Goal: Communication & Community: Answer question/provide support

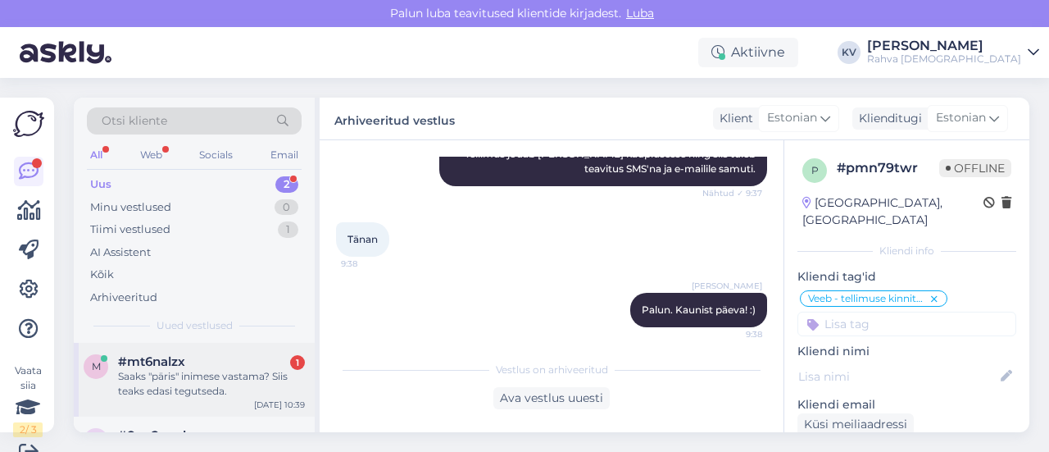
click at [205, 385] on div "Saaks "päris" inimese vastama? Siis teaks edasi tegutseda." at bounding box center [211, 384] width 187 height 30
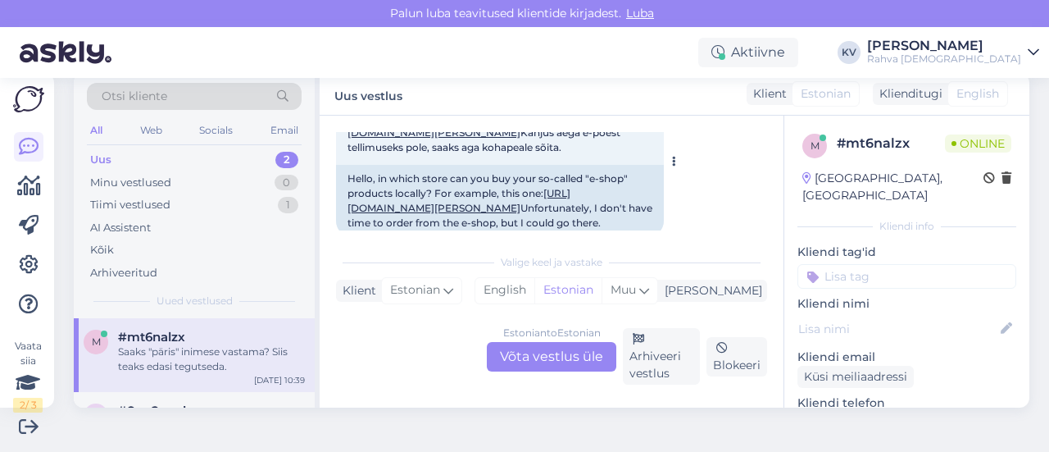
scroll to position [110, 0]
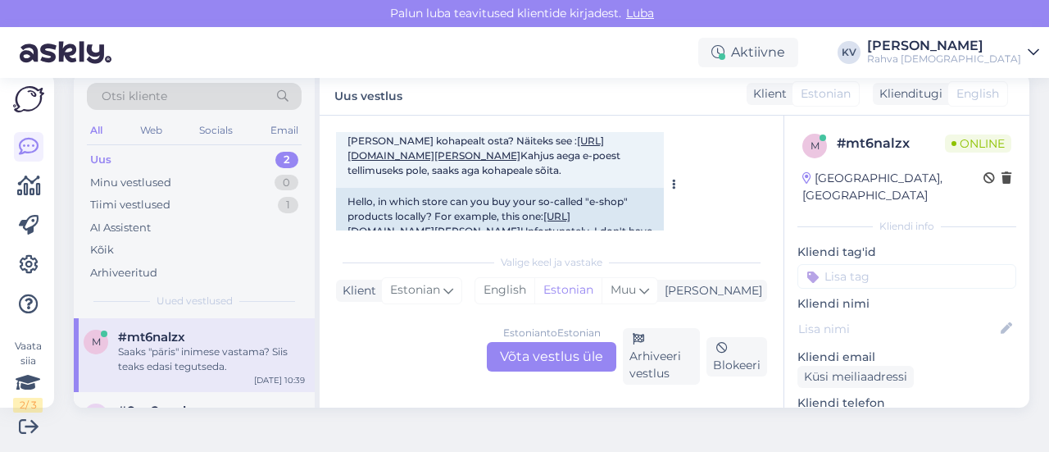
click at [557, 155] on link "[URL][DOMAIN_NAME][PERSON_NAME]" at bounding box center [475, 147] width 257 height 27
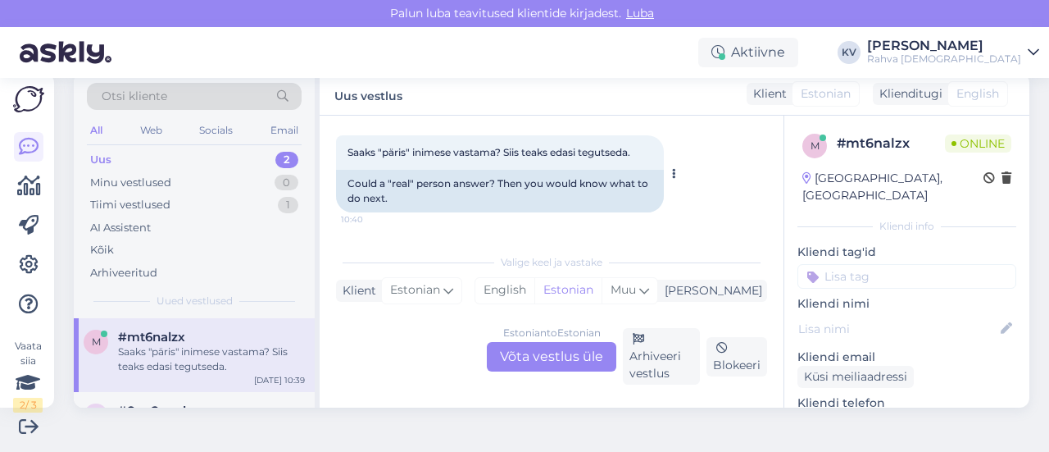
scroll to position [683, 0]
click at [513, 346] on div "Estonian to Estonian Võta vestlus üle" at bounding box center [551, 357] width 129 height 30
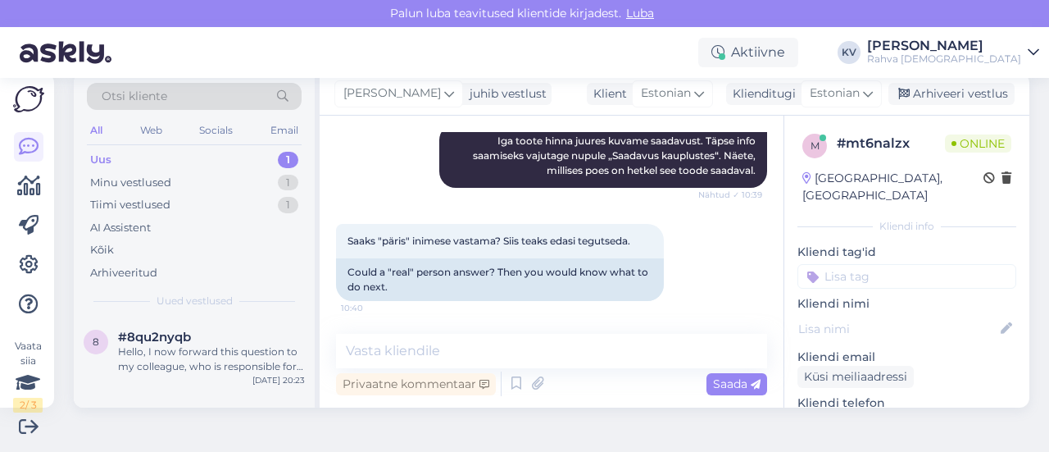
click at [417, 330] on div "Vestlus algas [DATE] Tere, millises kaupluses saab teil nö "e-[PERSON_NAME]" [P…" at bounding box center [552, 262] width 464 height 292
click at [402, 343] on textarea at bounding box center [551, 351] width 431 height 34
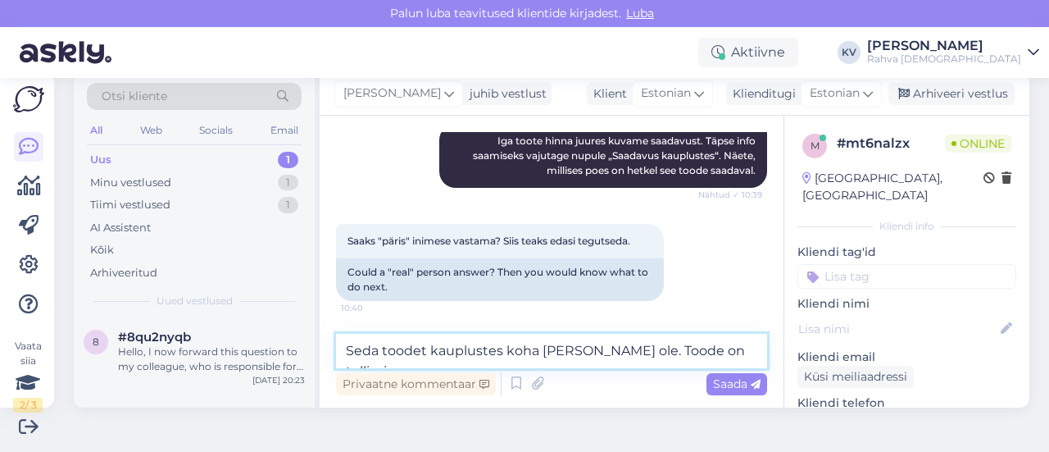
scroll to position [647, 0]
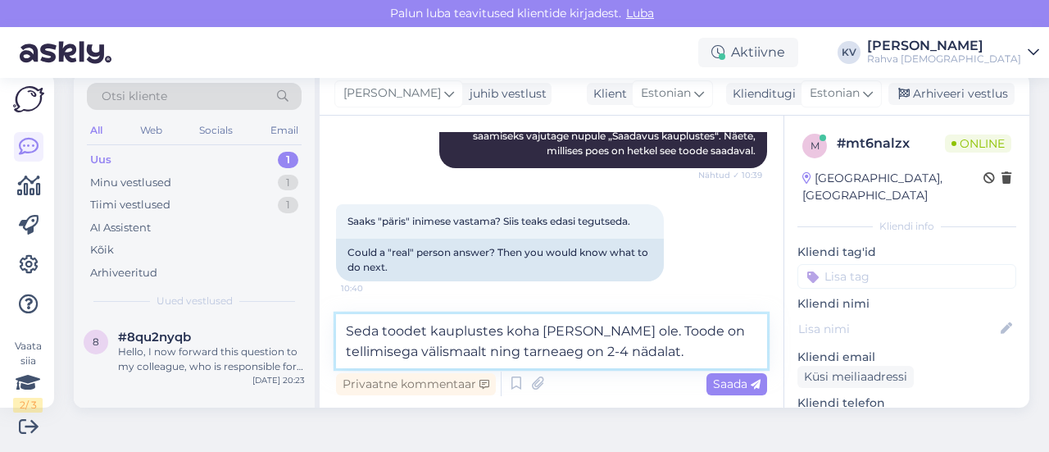
type textarea "Seda toodet kauplustes koha [PERSON_NAME] ole. Toode on tellimisega välismaalt …"
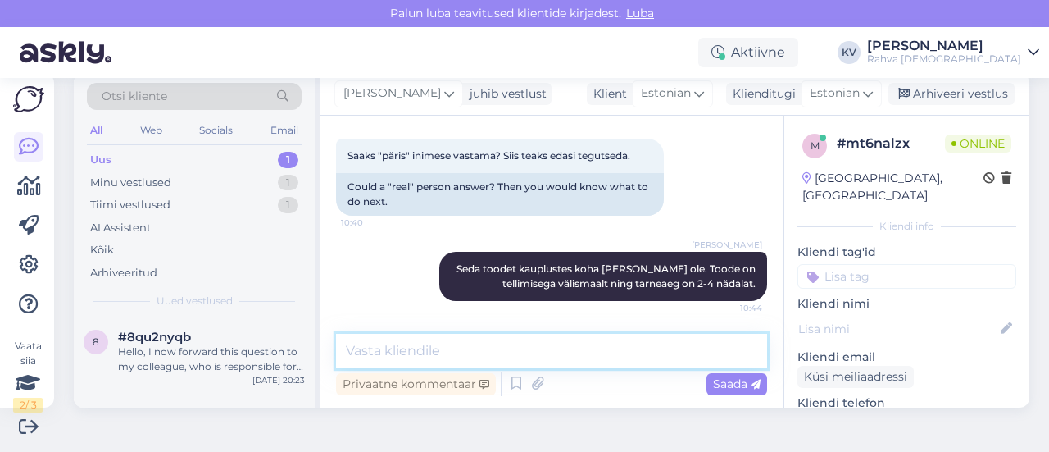
scroll to position [712, 0]
click at [390, 354] on textarea at bounding box center [551, 351] width 431 height 34
click at [389, 354] on textarea at bounding box center [551, 351] width 431 height 34
click at [867, 264] on input at bounding box center [906, 276] width 219 height 25
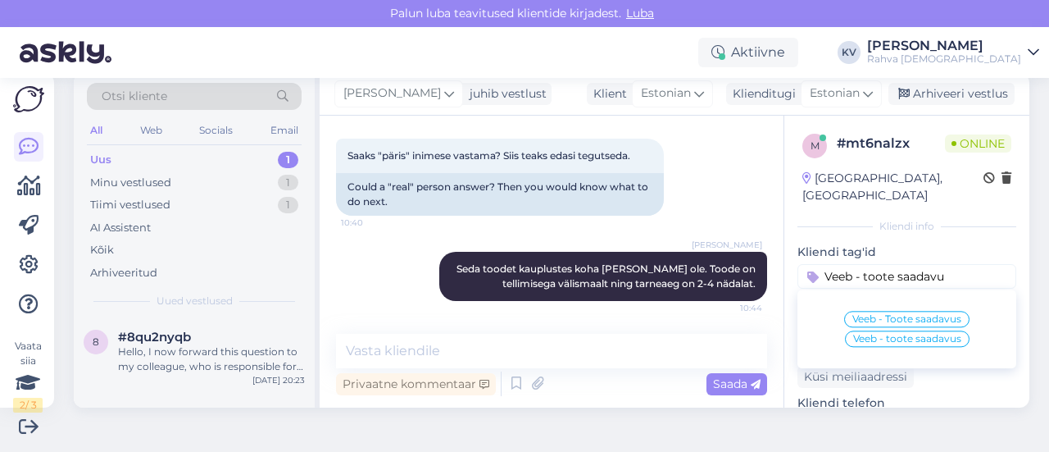
type input "Veeb - toote saadavus"
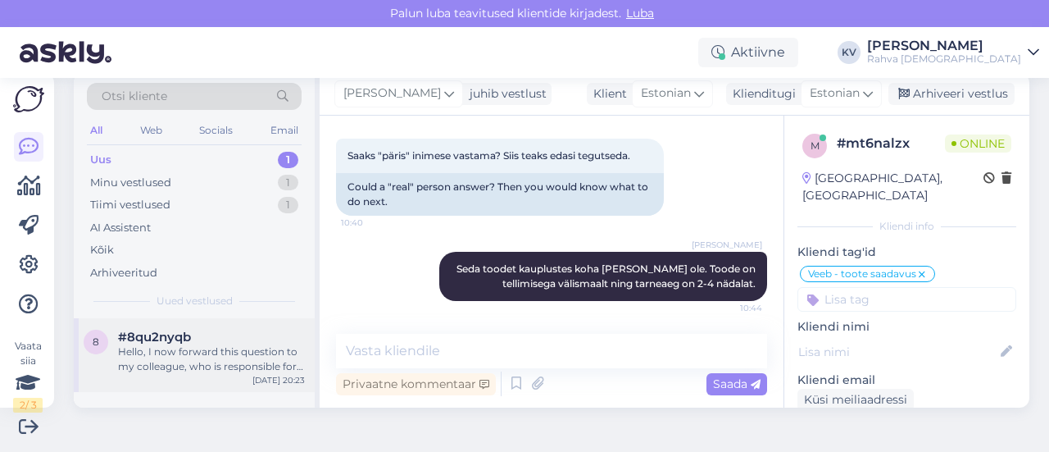
click at [185, 371] on div "Hello, I now forward this question to my colleague, who is responsible for this…" at bounding box center [211, 359] width 187 height 30
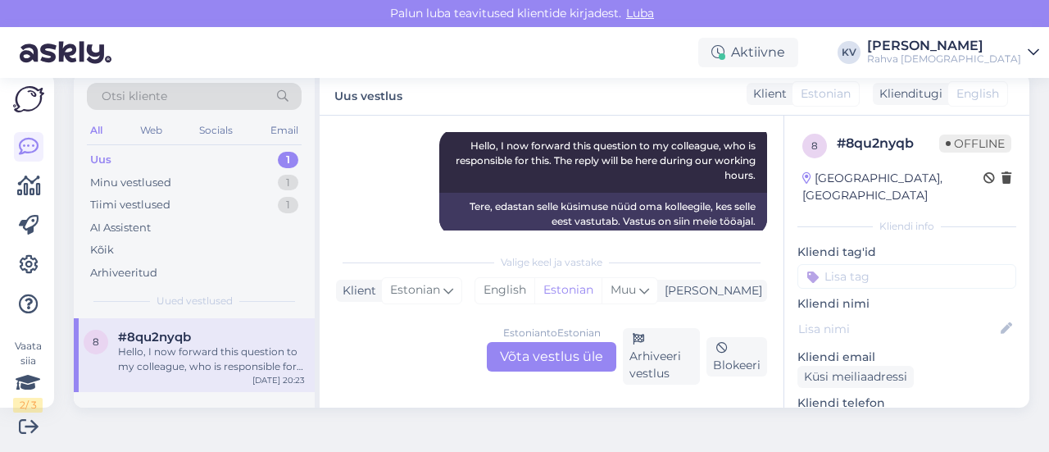
scroll to position [211, 0]
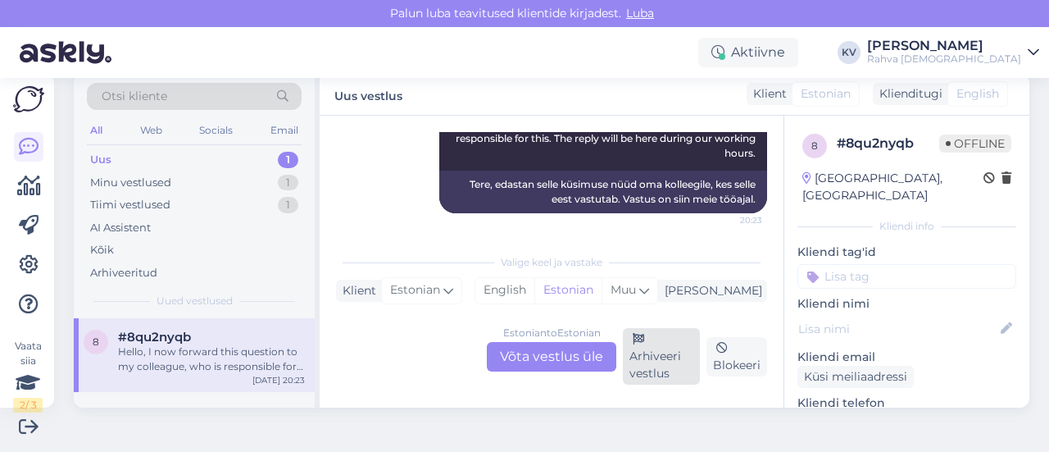
click at [662, 357] on div "Arhiveeri vestlus" at bounding box center [661, 356] width 77 height 57
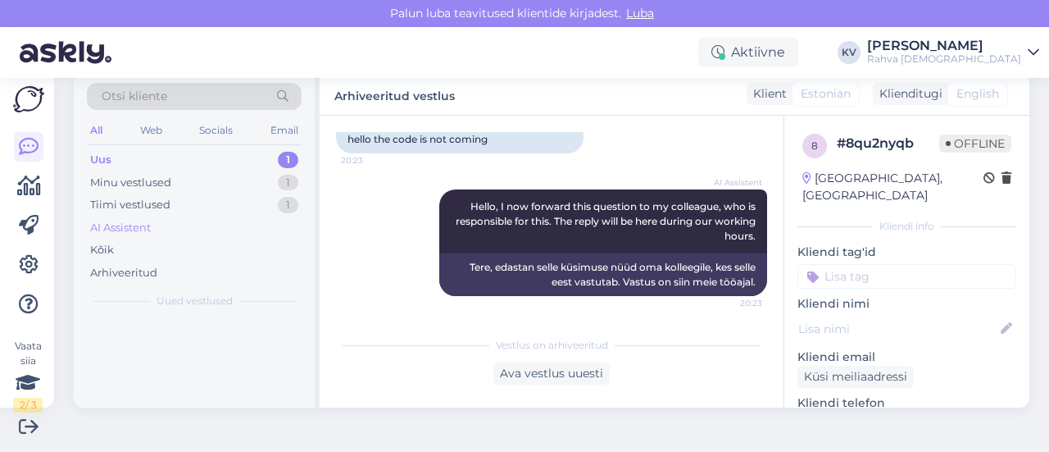
click at [176, 229] on div "AI Assistent" at bounding box center [194, 227] width 215 height 23
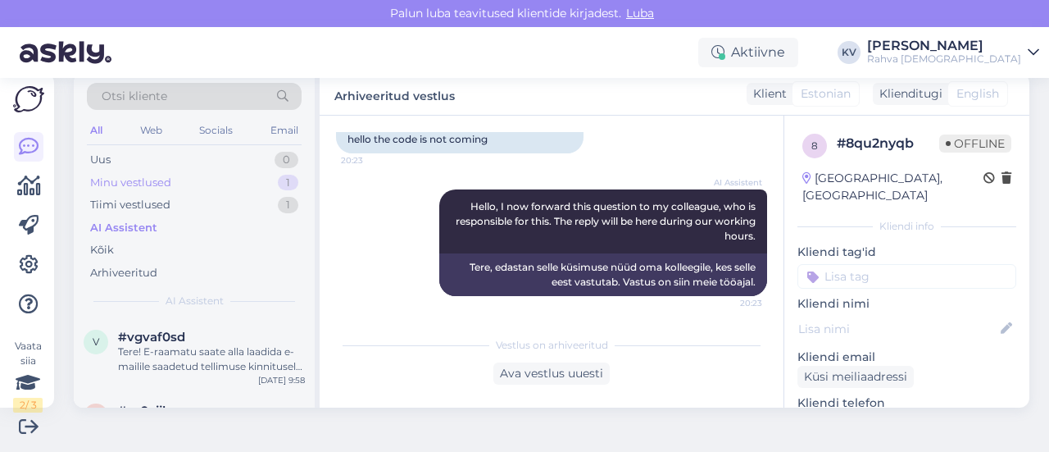
click at [197, 180] on div "Minu vestlused 1" at bounding box center [194, 182] width 215 height 23
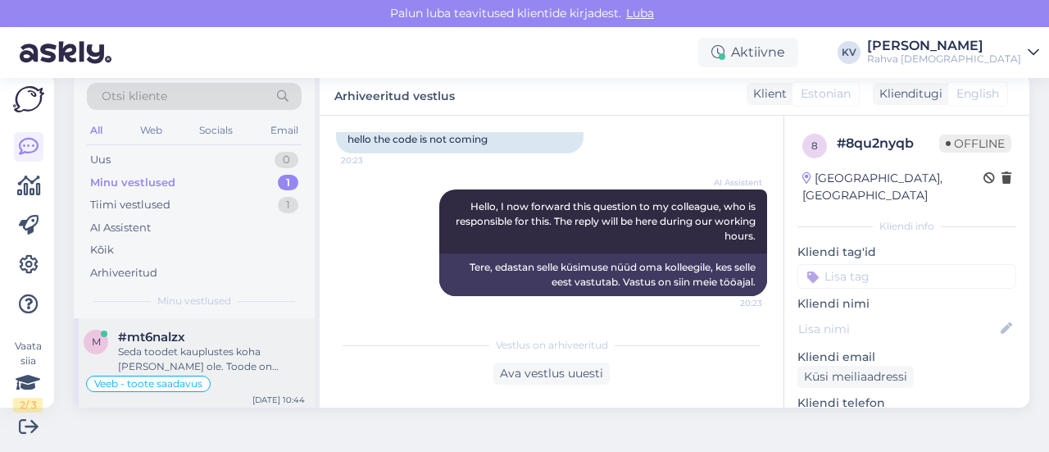
click at [209, 338] on div "#mt6nalzx" at bounding box center [211, 336] width 187 height 15
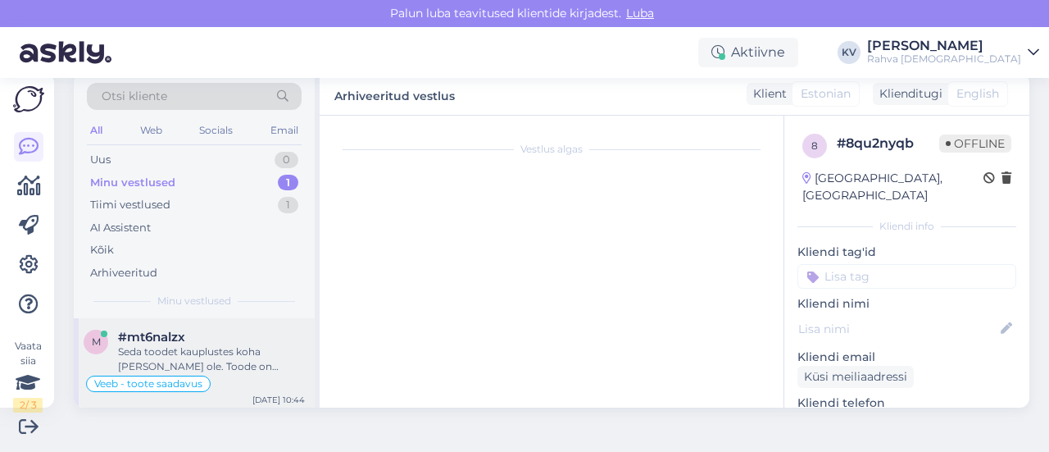
scroll to position [712, 0]
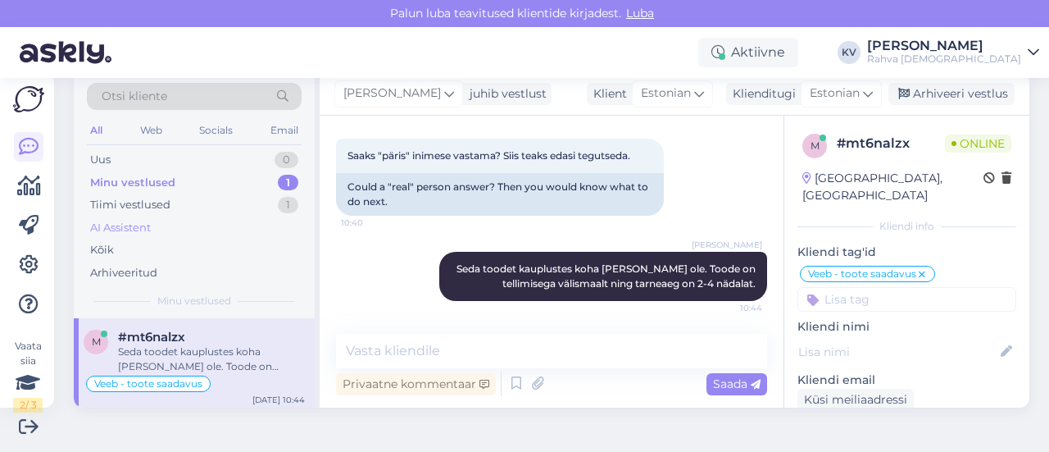
click at [165, 229] on div "AI Assistent" at bounding box center [194, 227] width 215 height 23
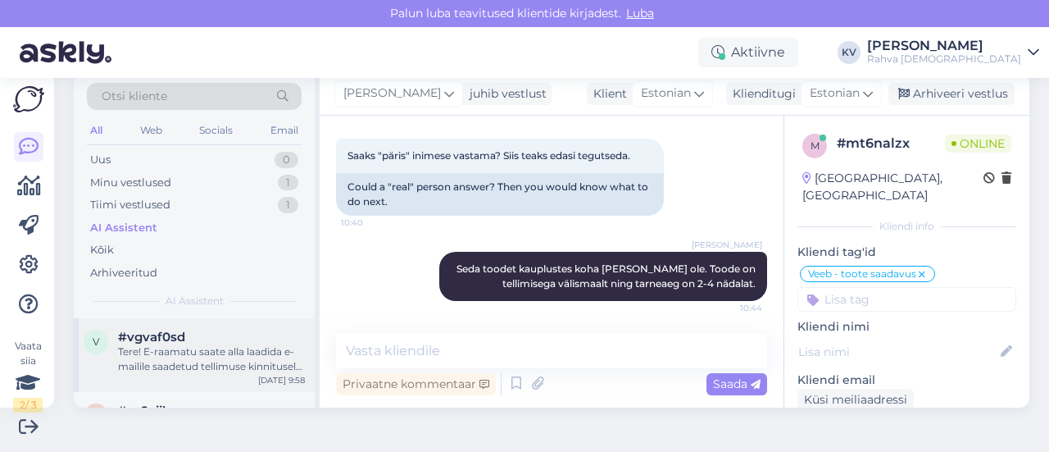
click at [223, 347] on div "Tere! E-raamatu saate alla laadida e-mailile saadetud tellimuse kinnitusel olev…" at bounding box center [211, 359] width 187 height 30
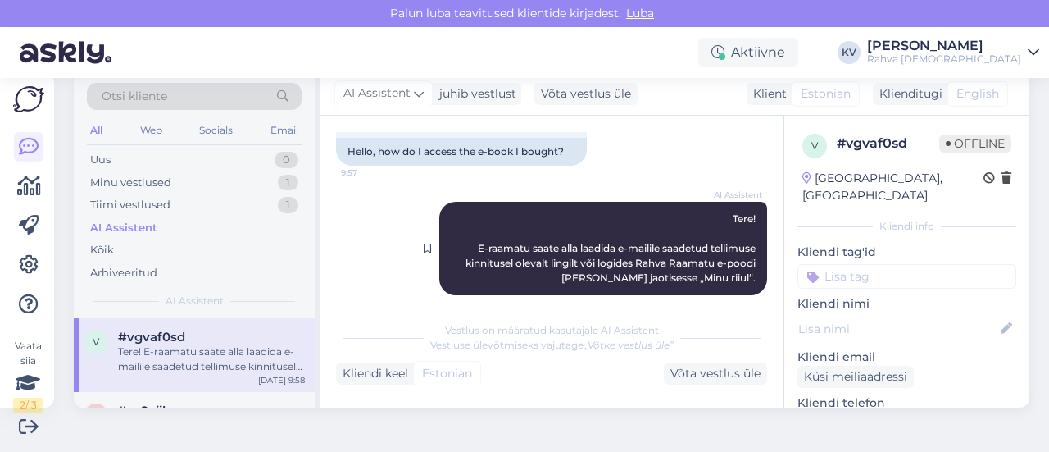
scroll to position [129, 0]
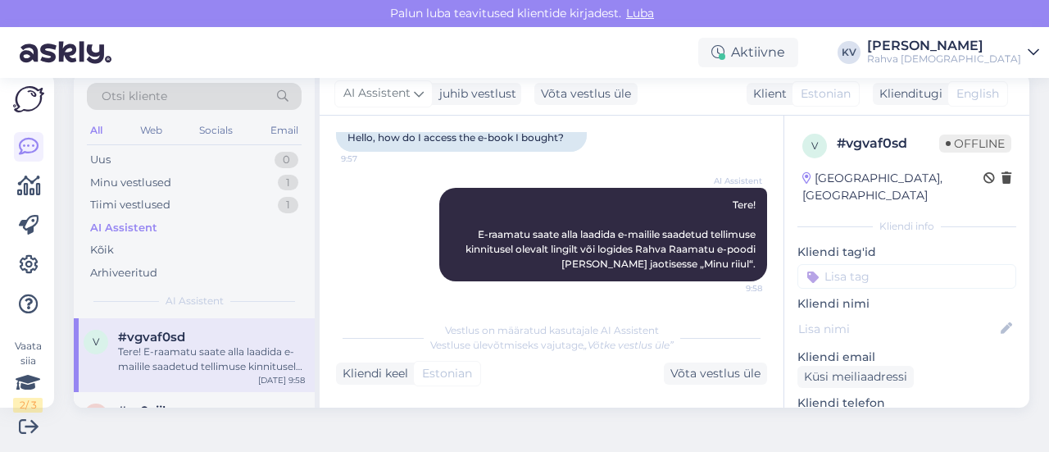
click at [838, 264] on input at bounding box center [906, 276] width 219 height 25
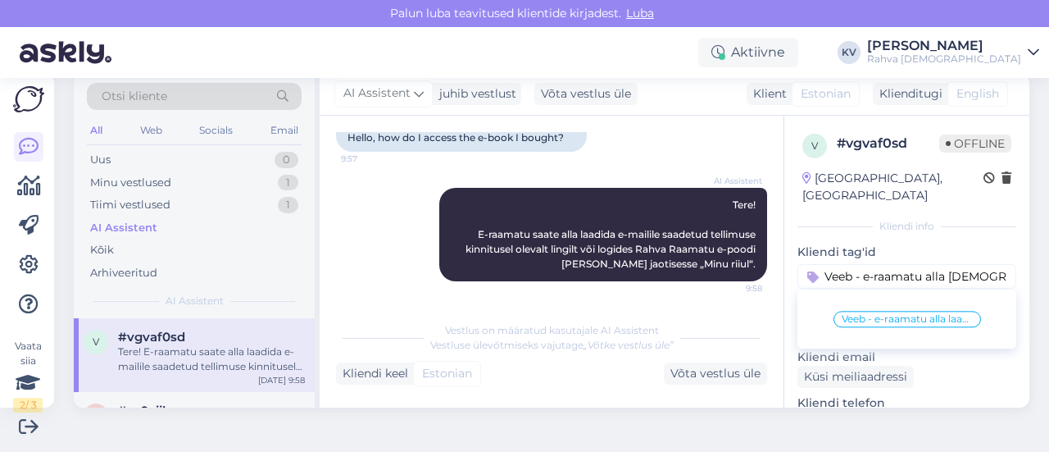
type input "Veeb - e-raamatu alla laadimine"
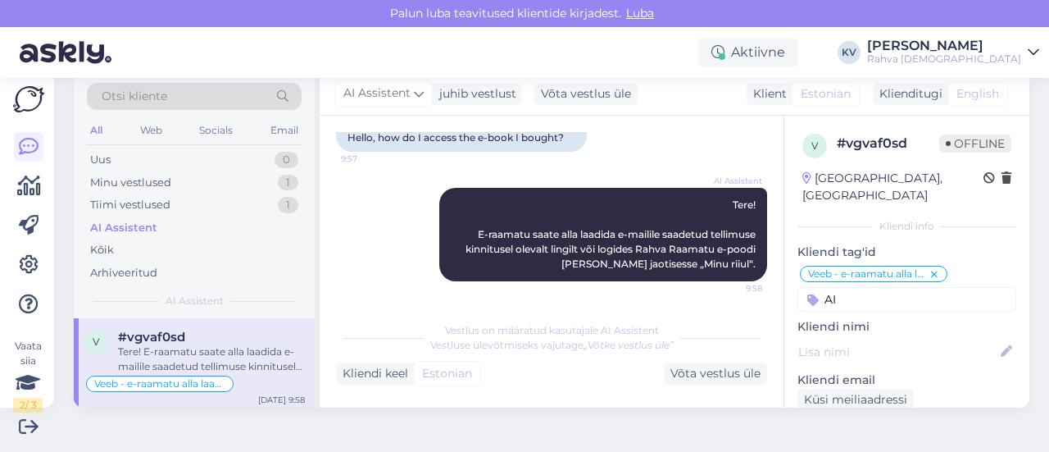
click at [847, 287] on input "AI" at bounding box center [906, 299] width 219 height 25
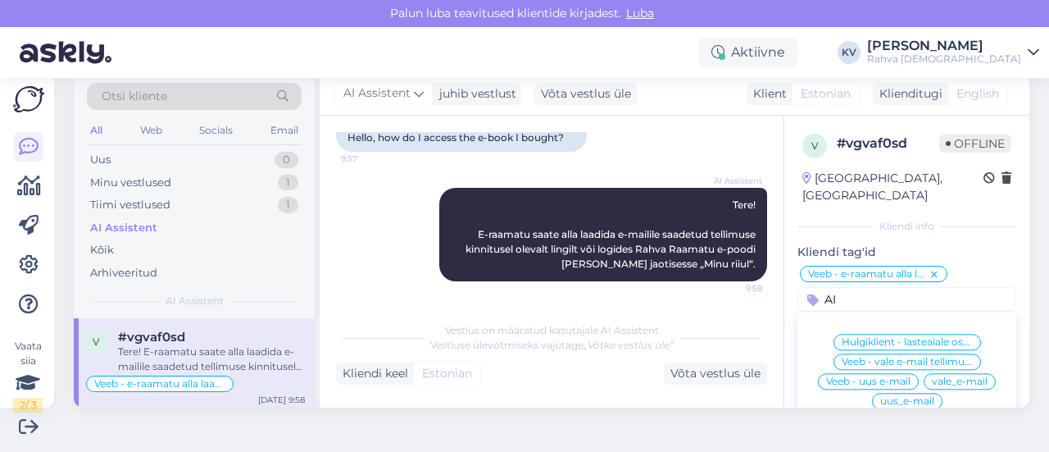
scroll to position [82, 0]
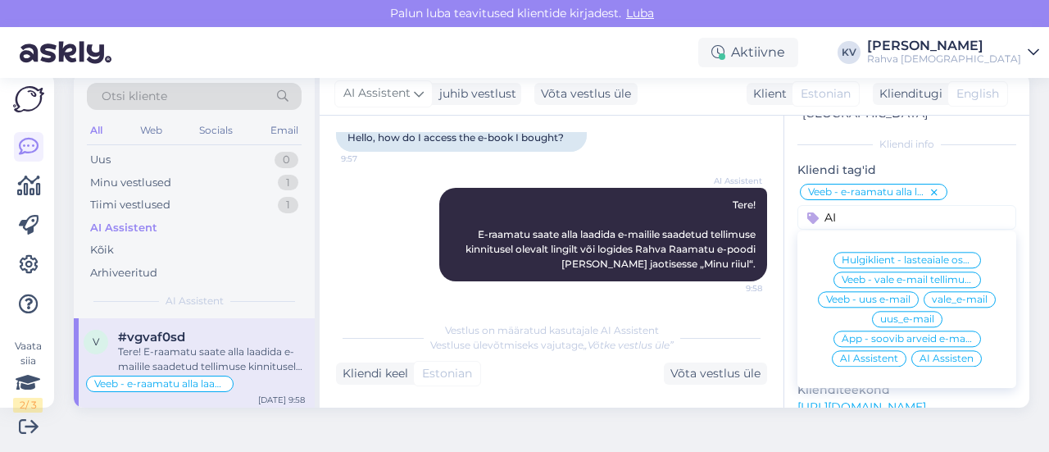
type input "AI"
click at [855, 353] on span "AI Assistent" at bounding box center [869, 358] width 58 height 10
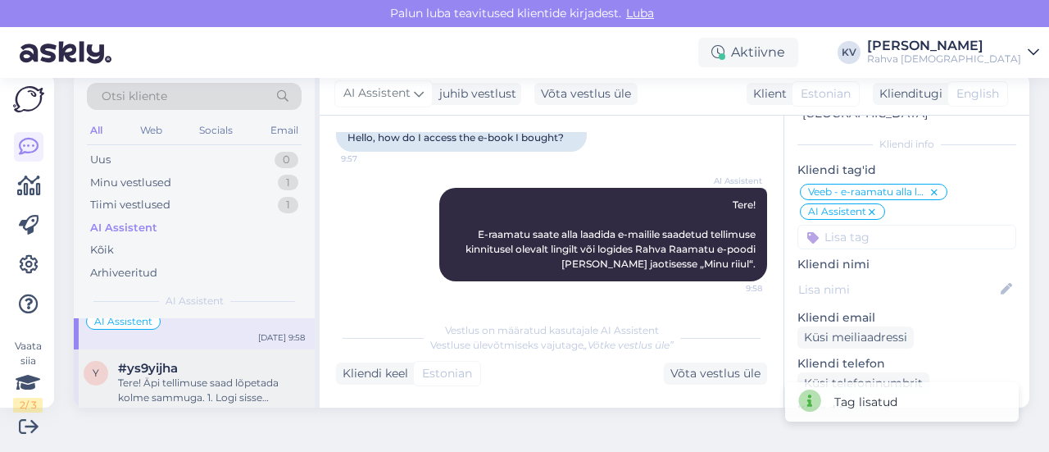
click at [187, 375] on div "Tere! Äpi tellimuse saad lõpetada kolme sammuga. 1. Logi sisse [DOMAIN_NAME] le…" at bounding box center [211, 390] width 187 height 30
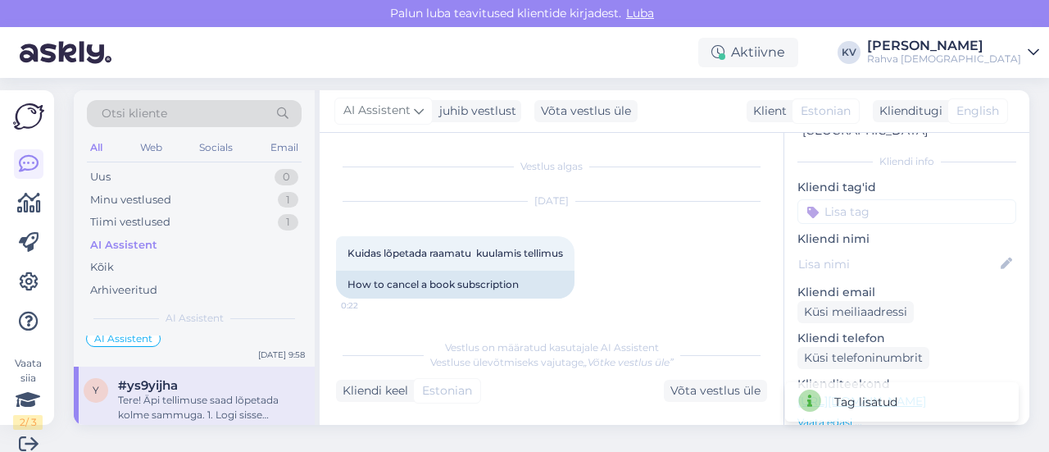
scroll to position [0, 0]
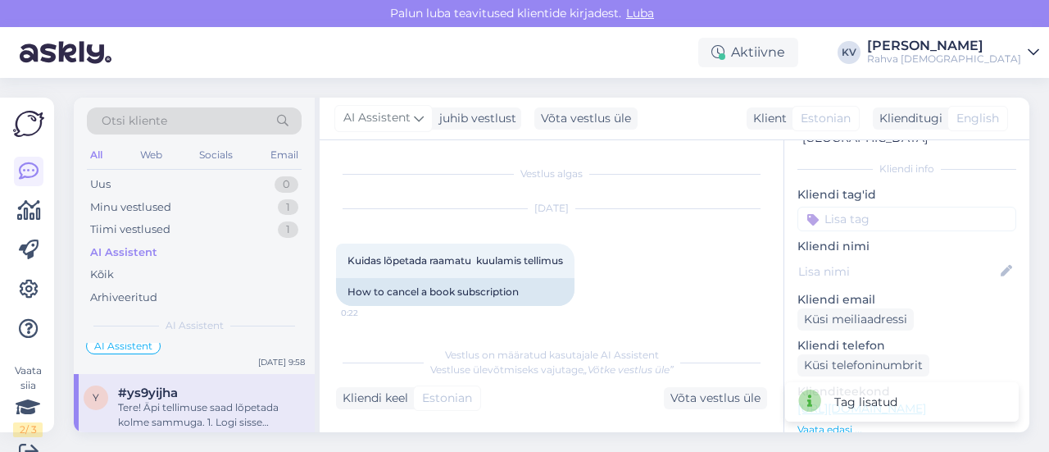
click at [828, 207] on input at bounding box center [906, 219] width 219 height 25
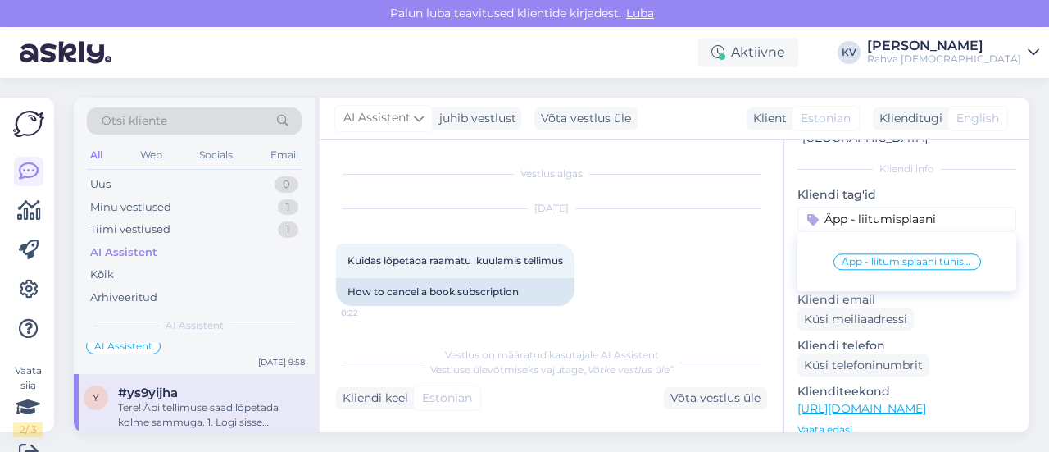
type input "Äpp - liitumisplaani"
click at [847, 257] on span "Äpp - liitumisplaani tühistamine" at bounding box center [907, 262] width 131 height 10
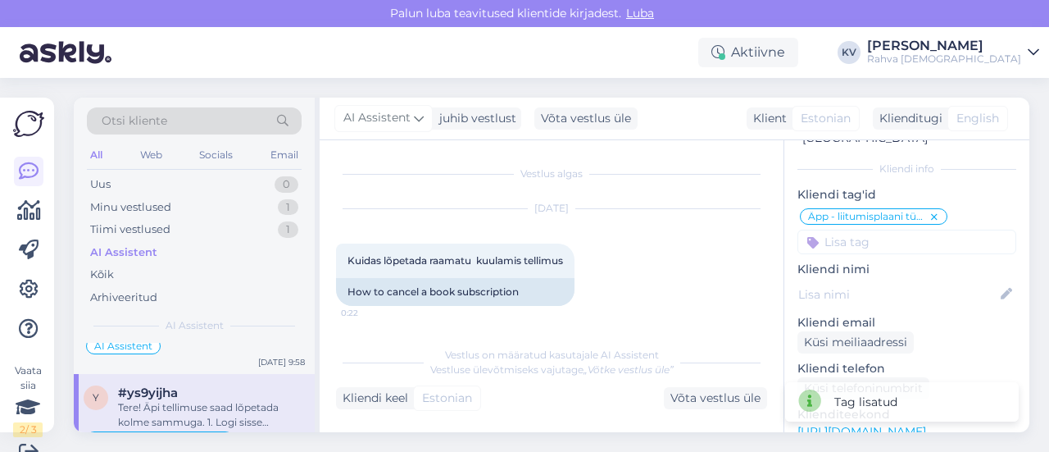
click at [844, 229] on input at bounding box center [906, 241] width 219 height 25
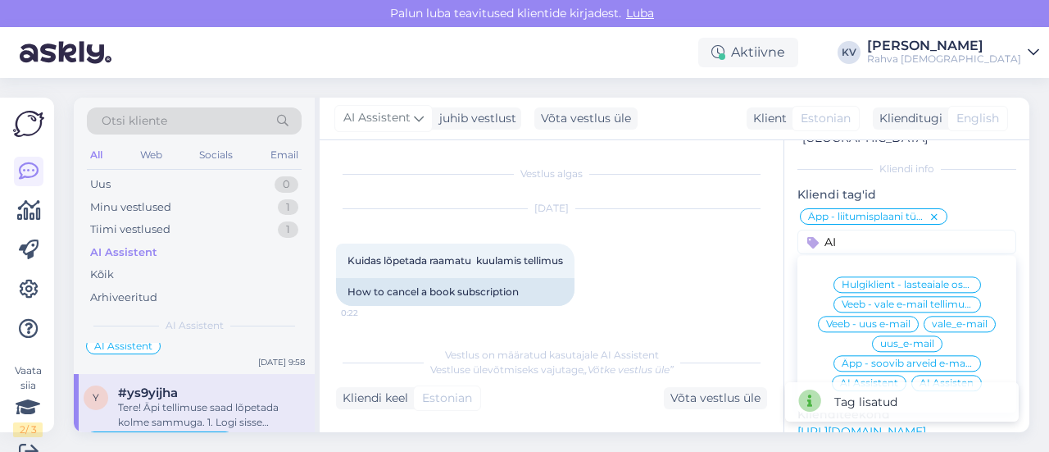
type input "AI"
click at [840, 378] on span "AI Assistent" at bounding box center [869, 383] width 58 height 10
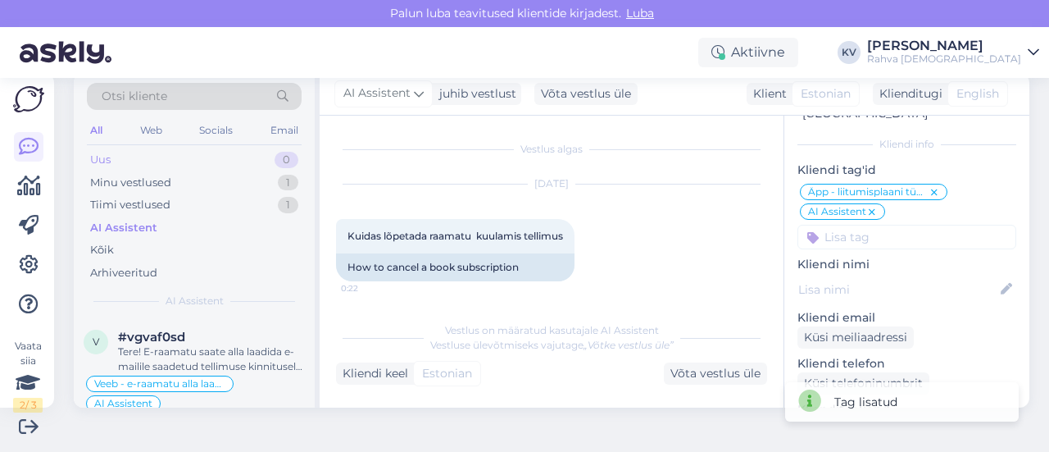
click at [139, 156] on div "Uus 0" at bounding box center [194, 159] width 215 height 23
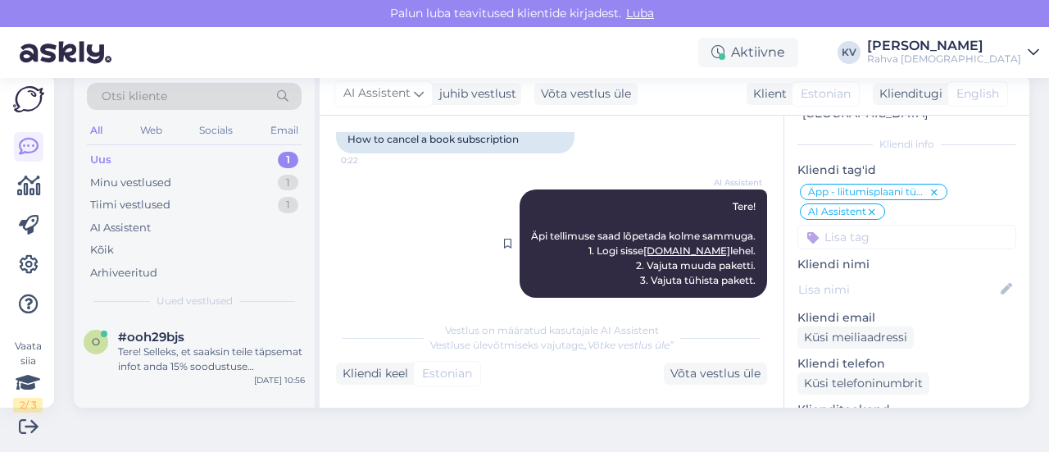
scroll to position [144, 0]
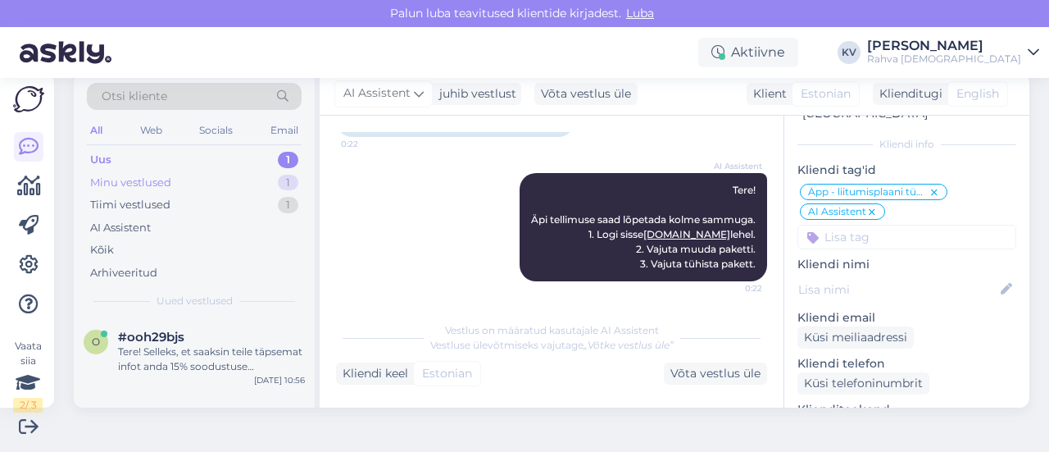
click at [162, 183] on div "Minu vestlused" at bounding box center [130, 183] width 81 height 16
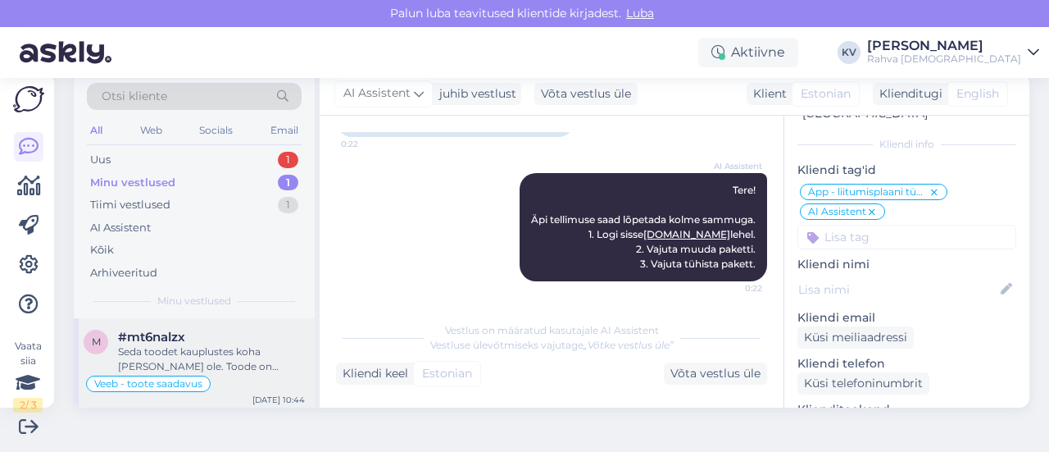
click at [219, 347] on div "Seda toodet kauplustes koha [PERSON_NAME] ole. Toode on tellimisega välismaalt …" at bounding box center [211, 359] width 187 height 30
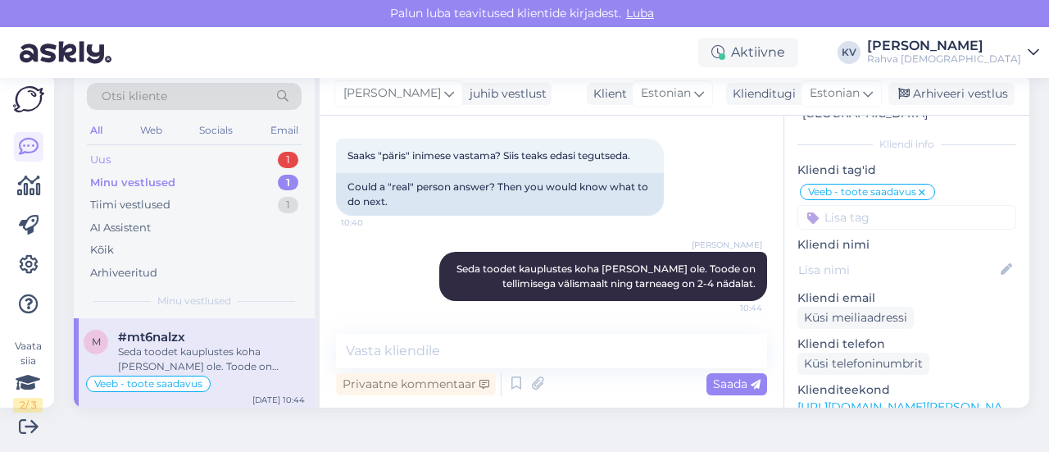
click at [227, 152] on div "Uus 1" at bounding box center [194, 159] width 215 height 23
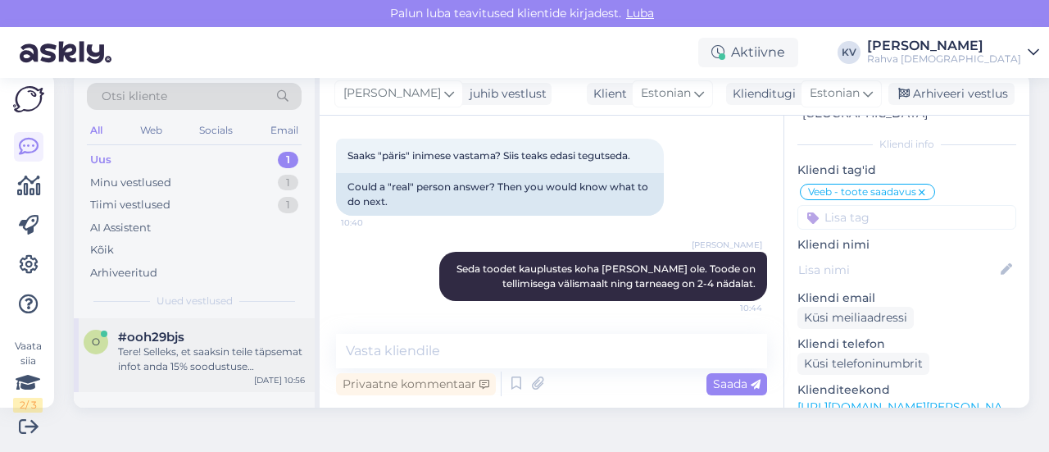
click at [216, 338] on div "#ooh29bjs" at bounding box center [211, 336] width 187 height 15
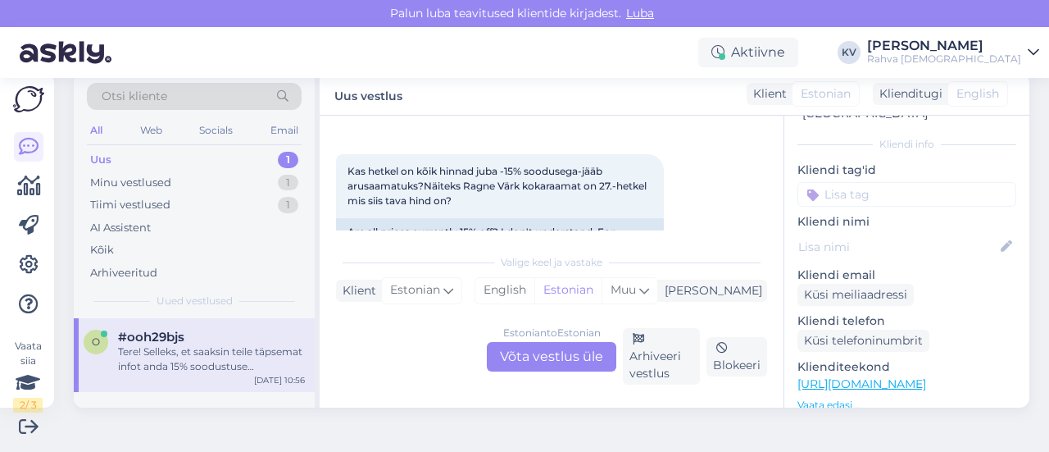
scroll to position [62, 0]
click at [572, 361] on div "Estonian to Estonian Võta vestlus üle" at bounding box center [551, 357] width 129 height 30
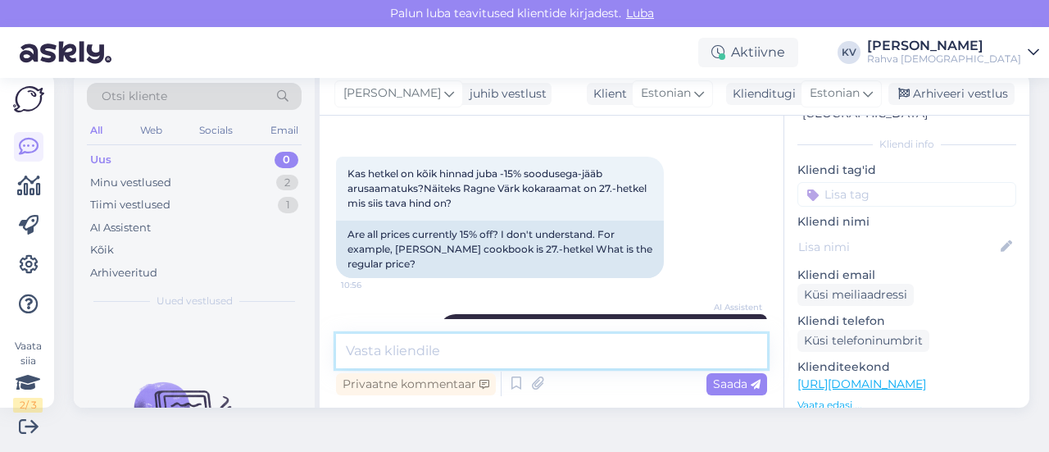
click at [500, 341] on textarea at bounding box center [551, 351] width 431 height 34
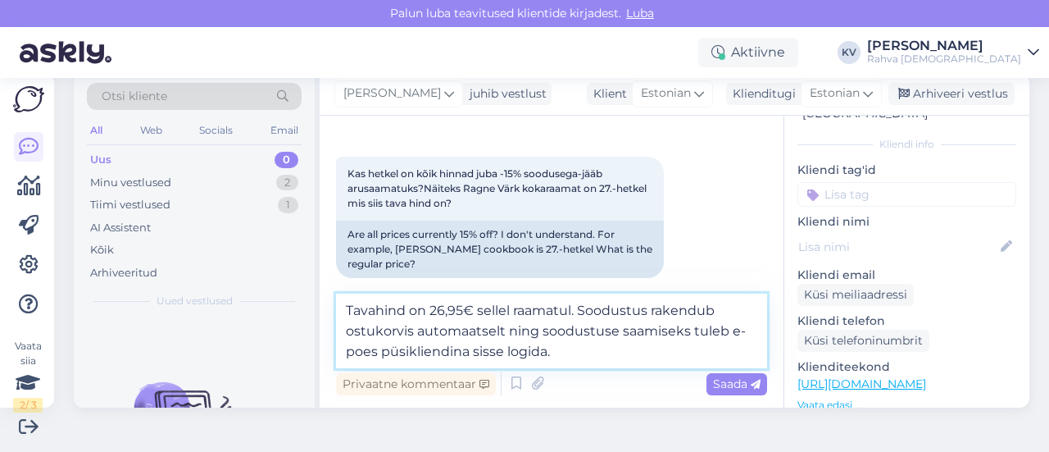
type textarea "Tavahind on 26,95€ sellel raamatul. Soodustus rakendub ostukorvis automaatselt …"
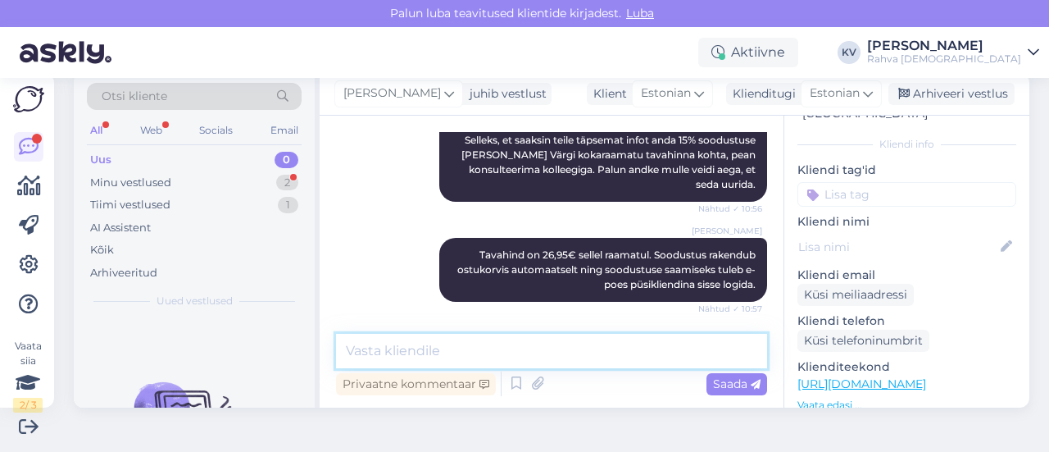
scroll to position [368, 0]
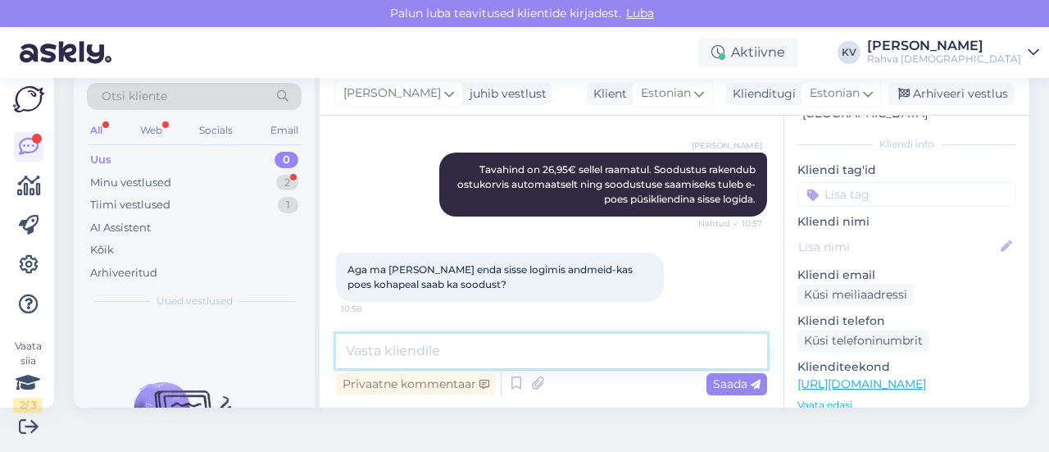
click at [502, 351] on textarea at bounding box center [551, 351] width 431 height 34
click at [525, 337] on textarea at bounding box center [551, 351] width 431 height 34
type textarea "T"
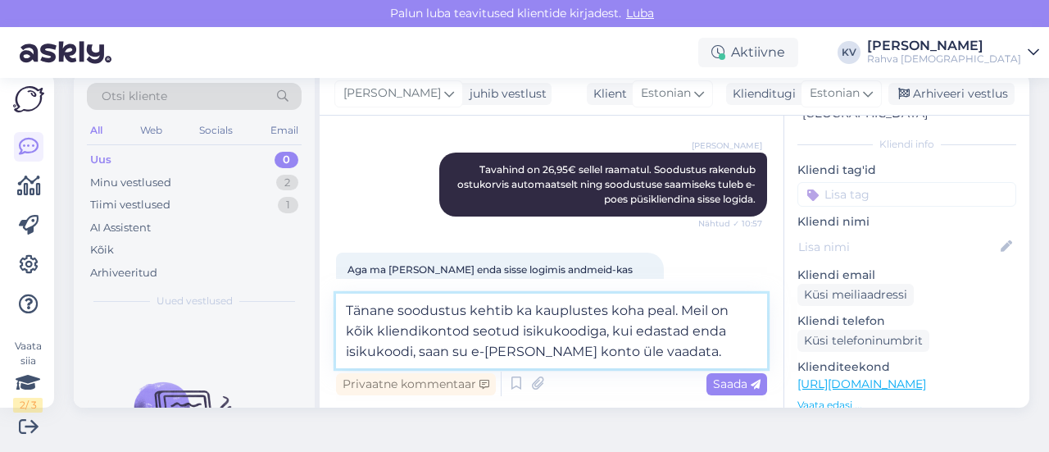
type textarea "Tänane soodustus kehtib ka kauplustes koha peal. Meil on kõik kliendikontod seo…"
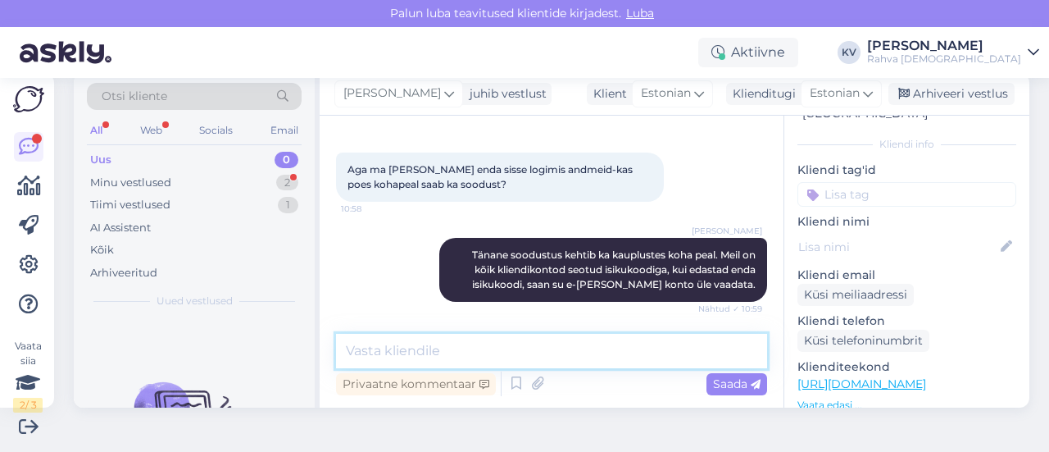
scroll to position [538, 0]
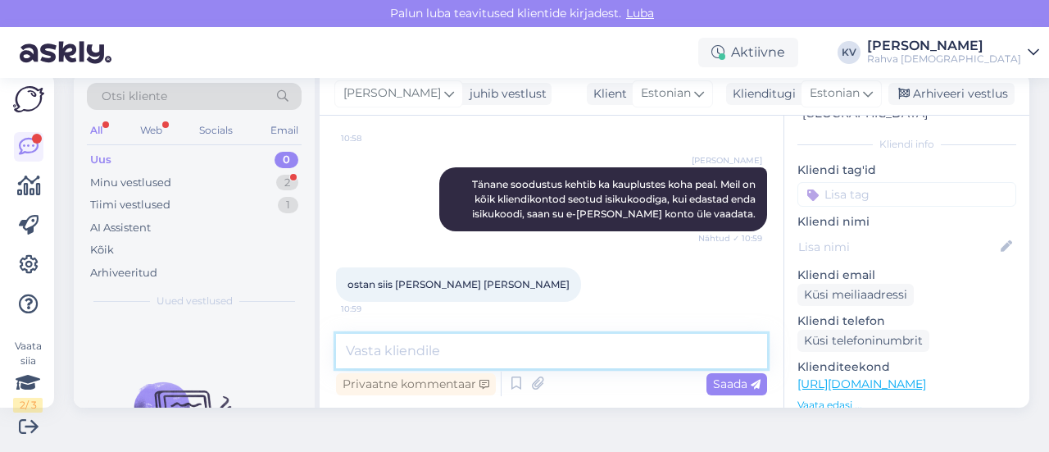
click at [420, 358] on textarea at bounding box center [551, 351] width 431 height 34
type textarea "Hästi."
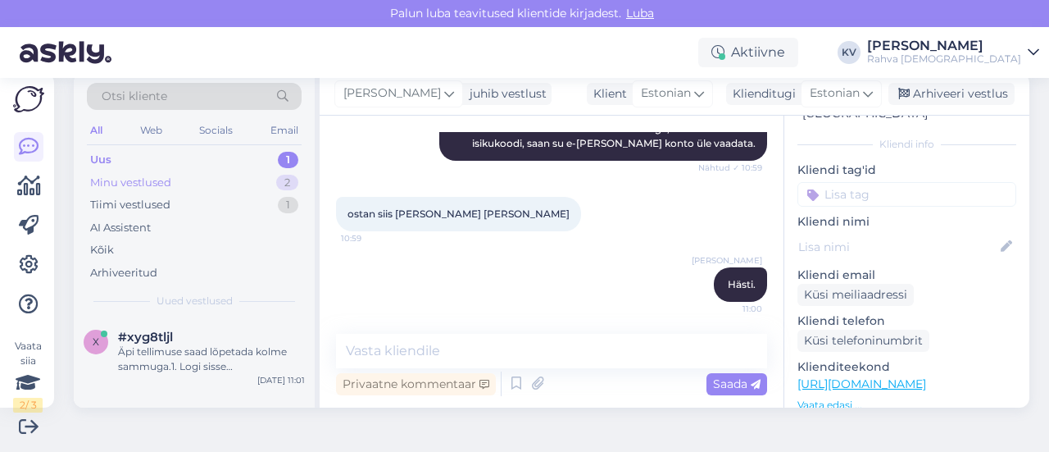
click at [192, 186] on div "Minu vestlused 2" at bounding box center [194, 182] width 215 height 23
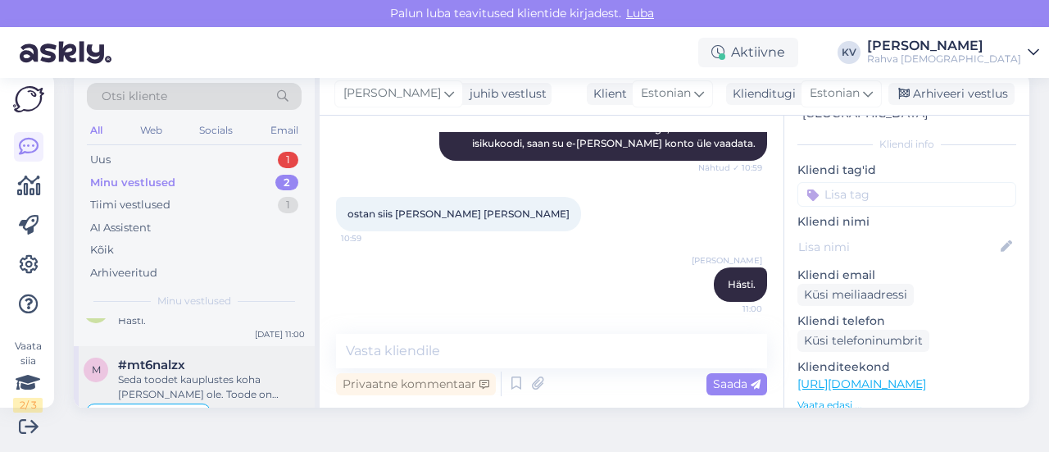
scroll to position [61, 0]
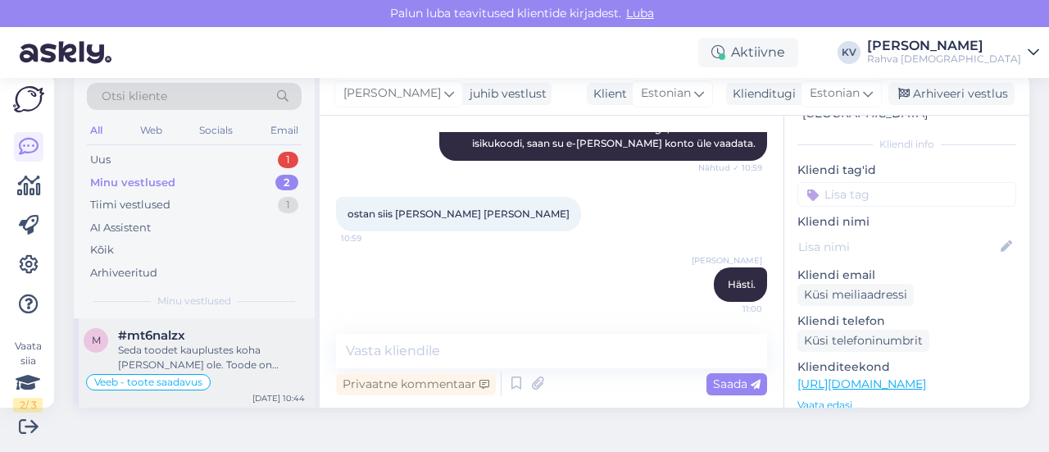
click at [204, 357] on div "Seda toodet kauplustes koha [PERSON_NAME] ole. Toode on tellimisega välismaalt …" at bounding box center [211, 358] width 187 height 30
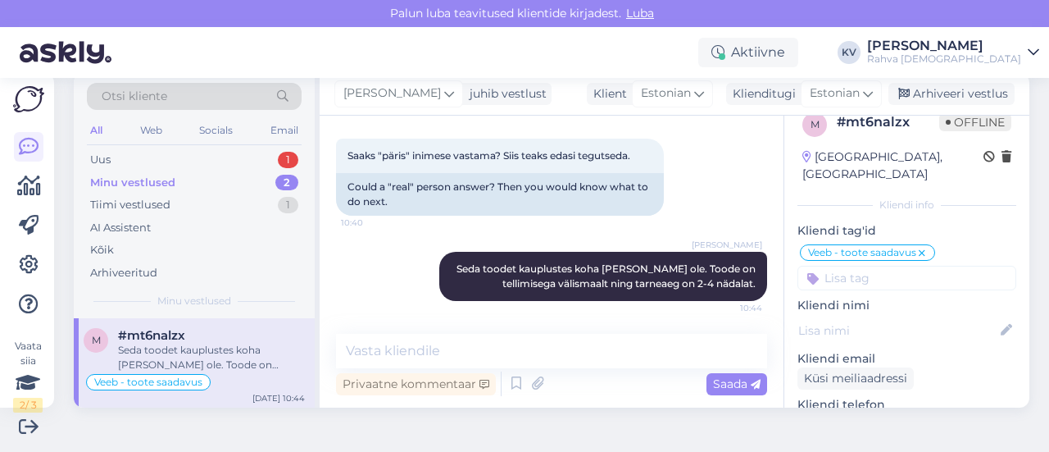
scroll to position [0, 0]
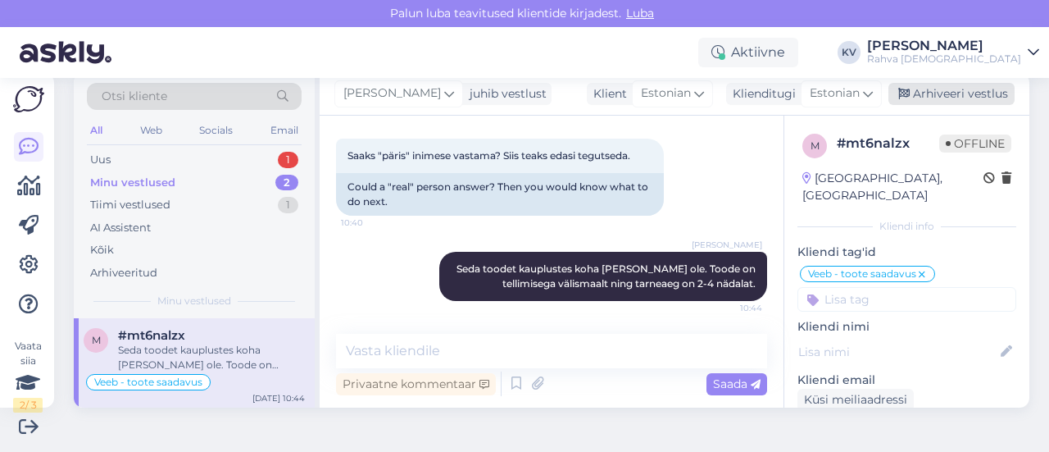
click at [967, 91] on div "Arhiveeri vestlus" at bounding box center [951, 94] width 126 height 22
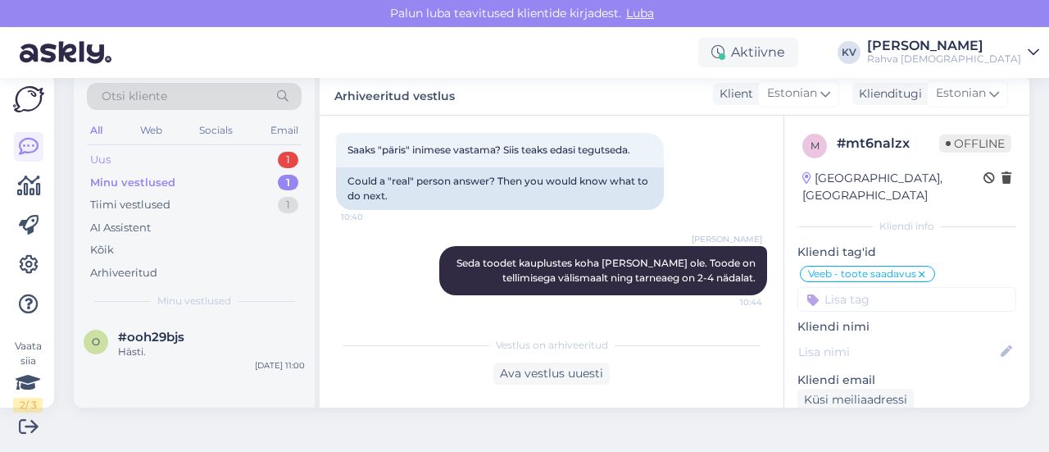
click at [121, 158] on div "Uus 1" at bounding box center [194, 159] width 215 height 23
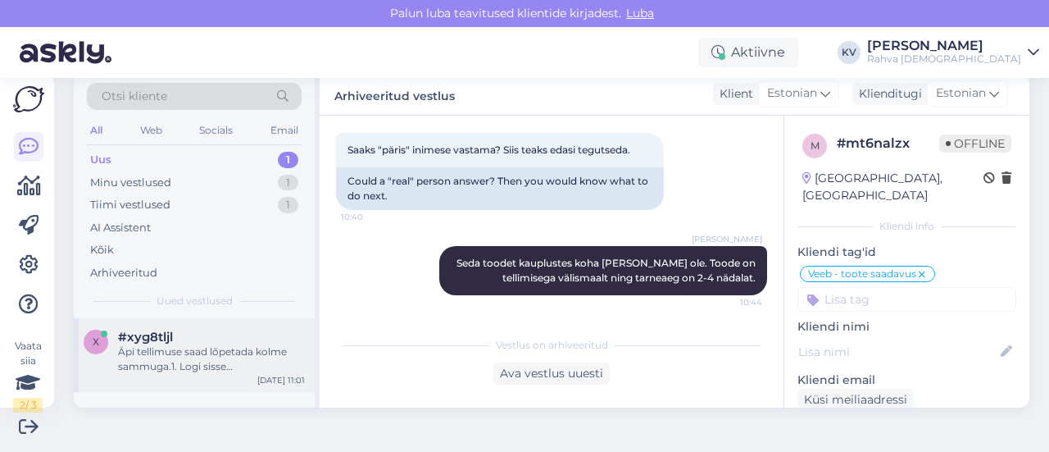
click at [194, 352] on div "Äpi tellimuse saad lõpetada kolme sammuga.1. Logi sisse [DOMAIN_NAME] lehel.2. …" at bounding box center [211, 359] width 187 height 30
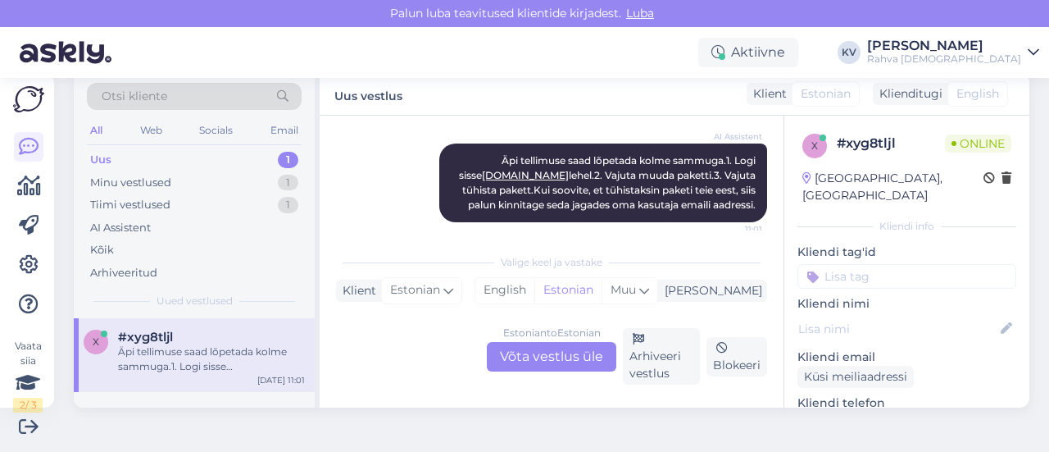
scroll to position [381, 0]
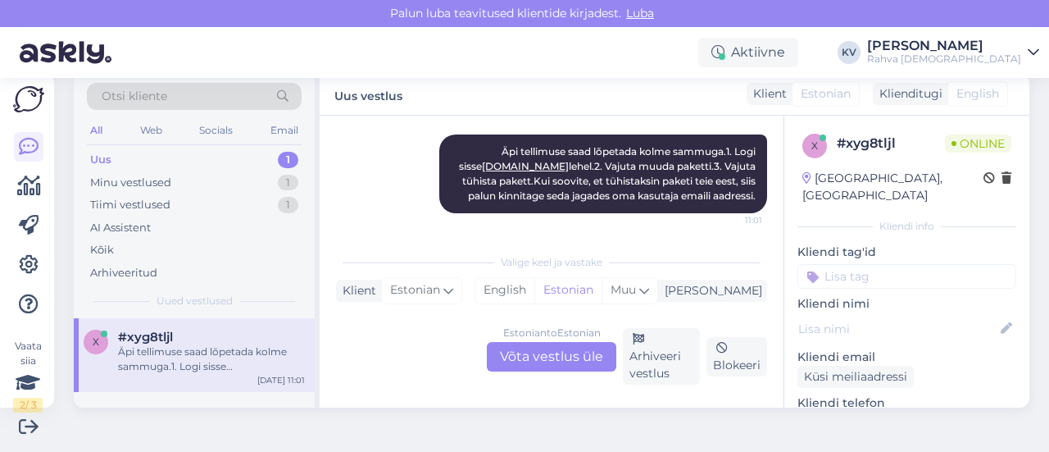
click at [528, 363] on div "Estonian to Estonian Võta vestlus üle" at bounding box center [551, 357] width 129 height 30
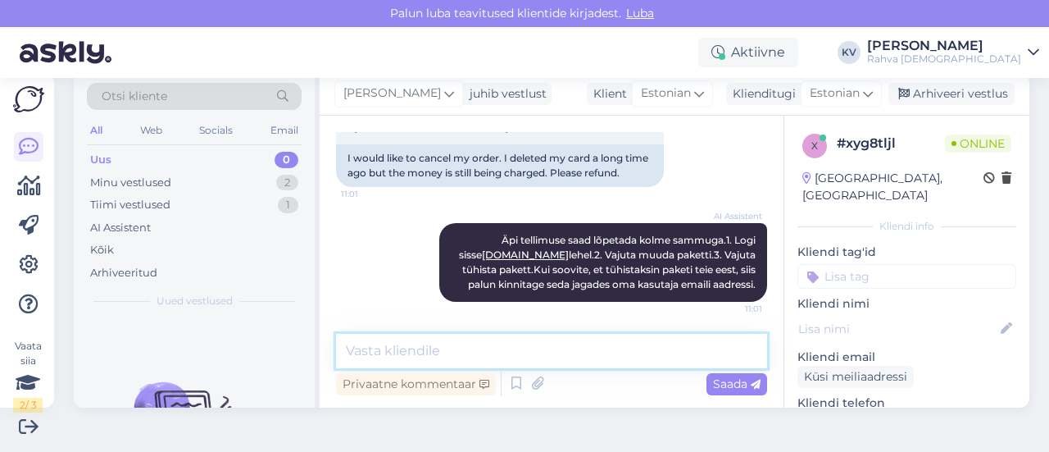
click at [509, 347] on textarea at bounding box center [551, 351] width 431 height 34
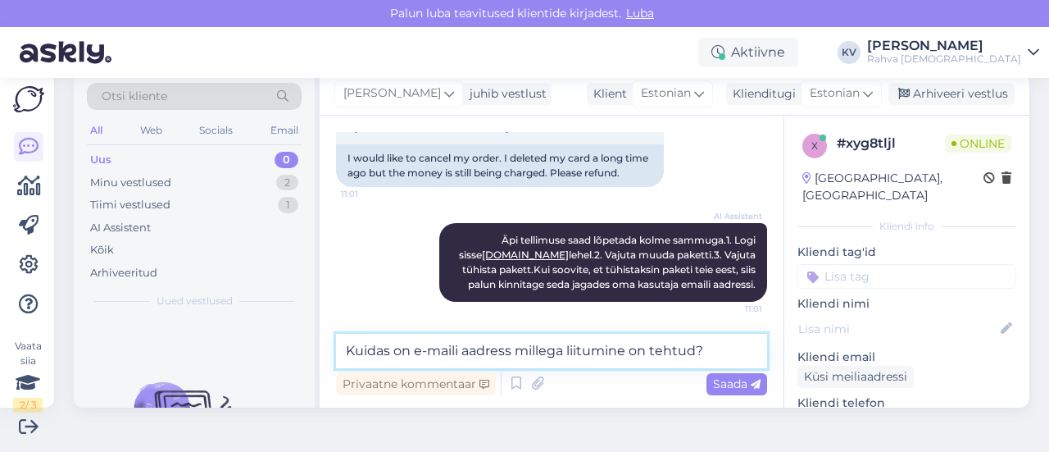
type textarea "Kuidas on e-maili aadress millega liitumine on tehtud?"
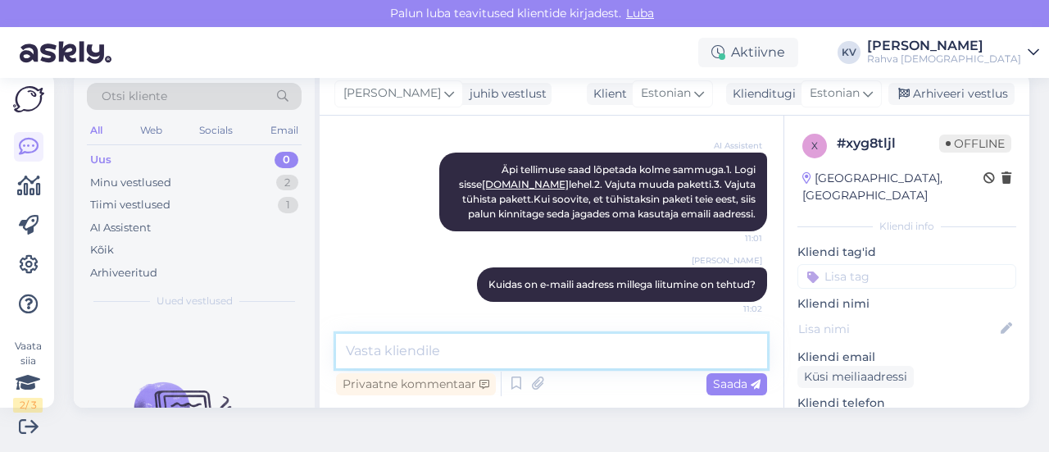
scroll to position [0, 0]
click at [849, 264] on input at bounding box center [906, 276] width 219 height 25
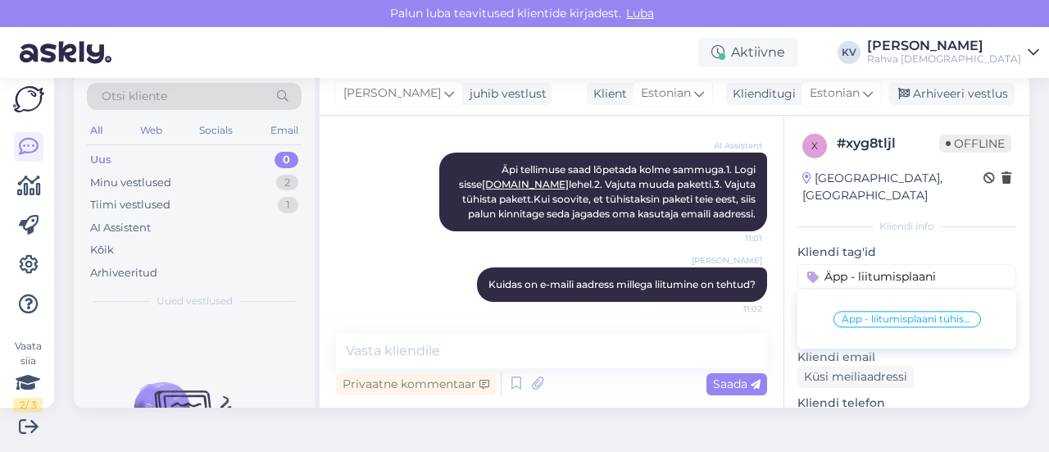
type input "Äpp - liitumisplaani"
click at [892, 314] on span "Äpp - liitumisplaani tühistamine" at bounding box center [907, 319] width 131 height 10
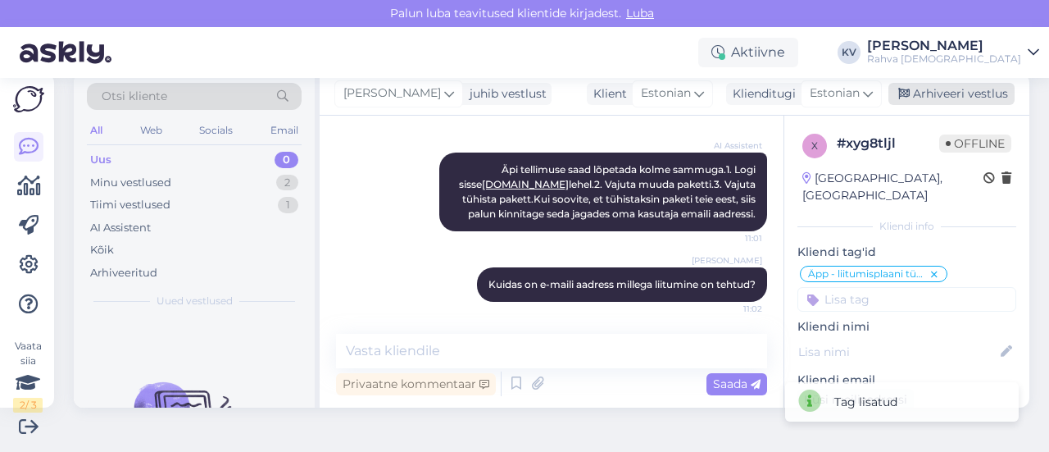
click at [958, 102] on div "Arhiveeri vestlus" at bounding box center [951, 94] width 126 height 22
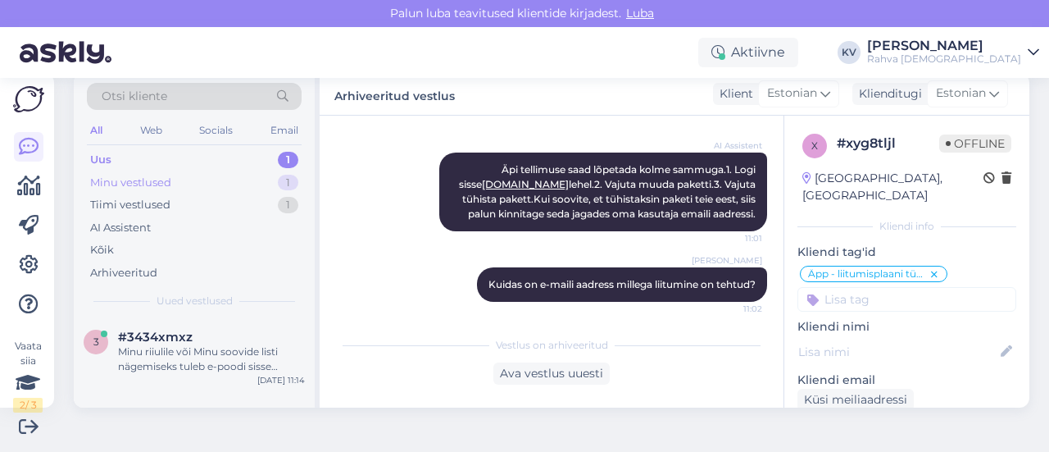
click at [174, 176] on div "Minu vestlused 1" at bounding box center [194, 182] width 215 height 23
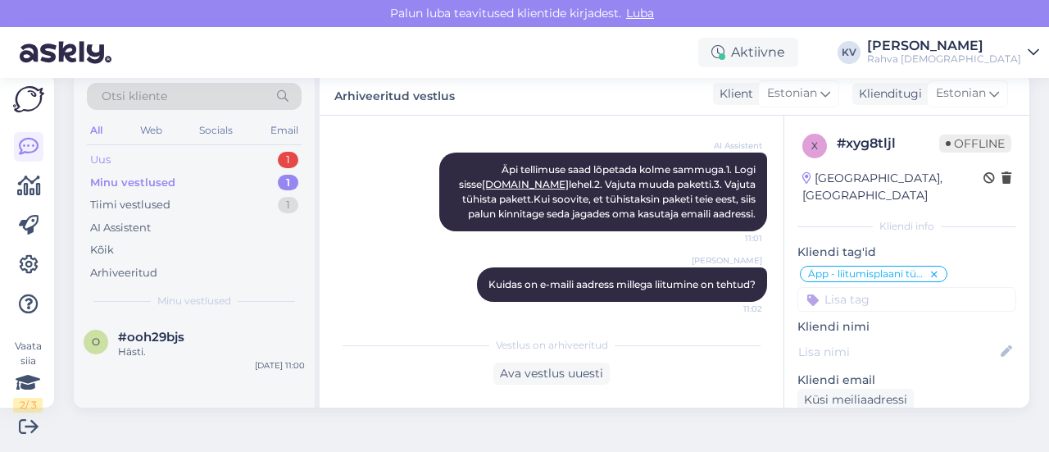
click at [185, 153] on div "Uus 1" at bounding box center [194, 159] width 215 height 23
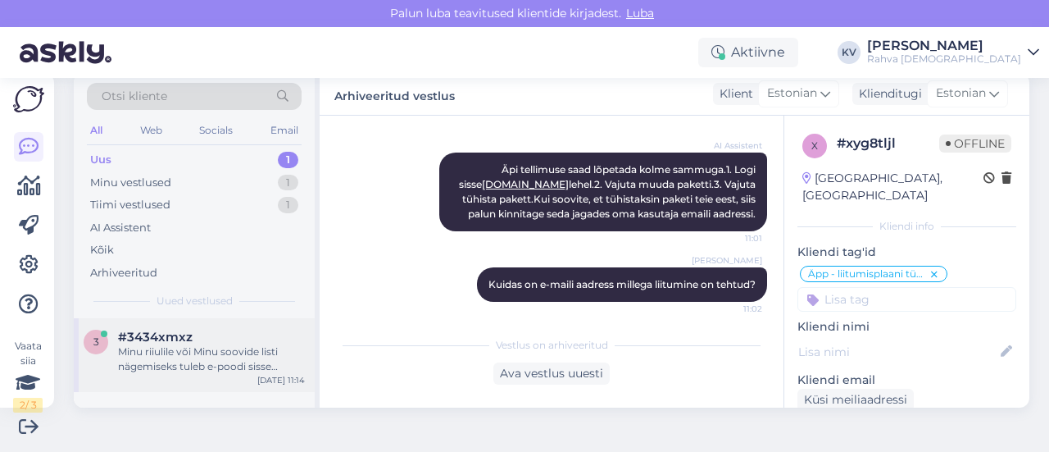
click at [197, 339] on div "#3434xmxz" at bounding box center [211, 336] width 187 height 15
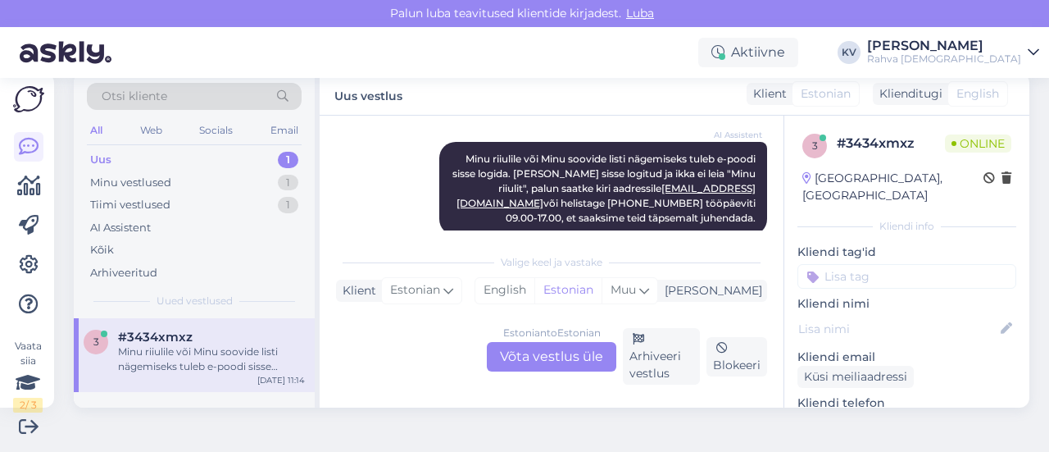
scroll to position [638, 0]
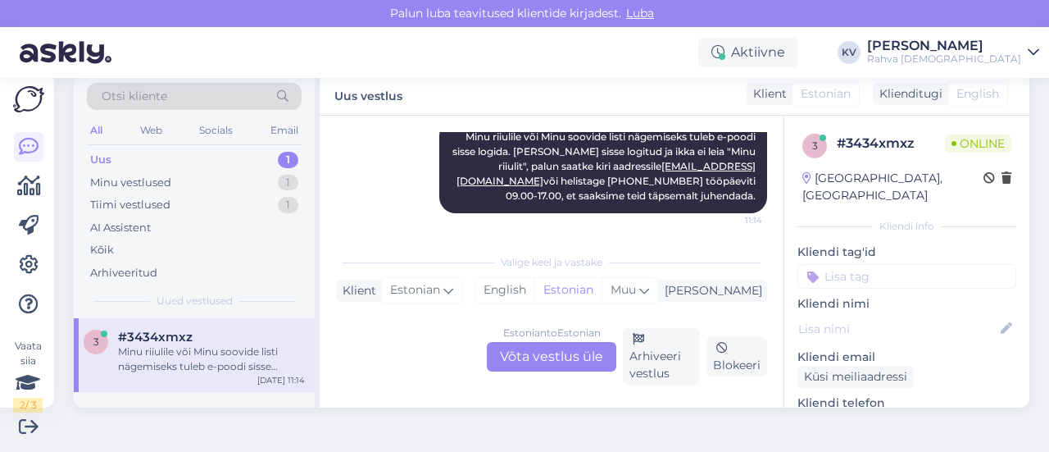
click at [526, 349] on div "Estonian to Estonian Võta vestlus üle" at bounding box center [551, 357] width 129 height 30
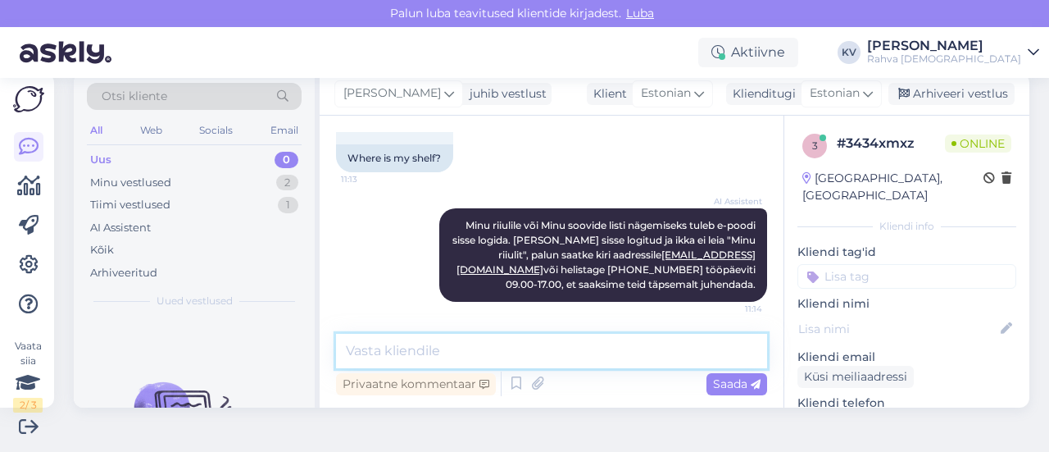
click at [462, 346] on textarea at bounding box center [551, 351] width 431 height 34
type textarea "Kuidas on tellimuse number?"
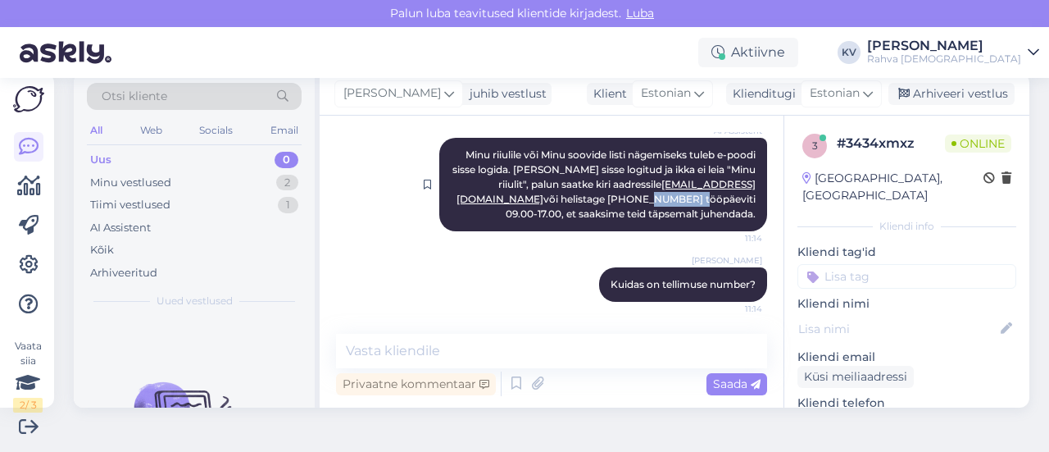
drag, startPoint x: 554, startPoint y: 199, endPoint x: 511, endPoint y: 199, distance: 42.6
click at [511, 199] on span "Minu riiulile või Minu soovide listi nägemiseks tuleb e-poodi sisse logida. [PE…" at bounding box center [605, 183] width 306 height 71
click at [579, 191] on div "AI Assistent [PERSON_NAME] või [PERSON_NAME] soovide listi nägemiseks tuleb e-p…" at bounding box center [603, 184] width 328 height 93
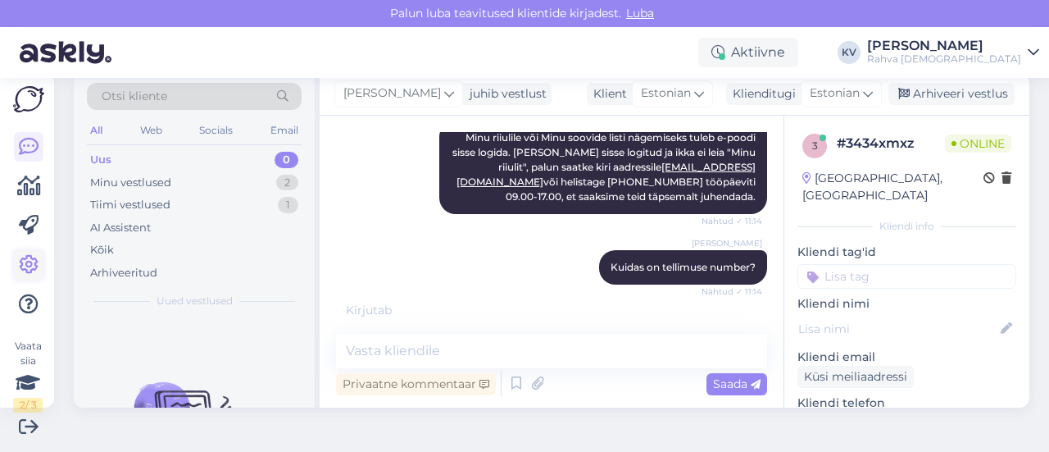
click at [31, 255] on icon at bounding box center [29, 265] width 20 height 20
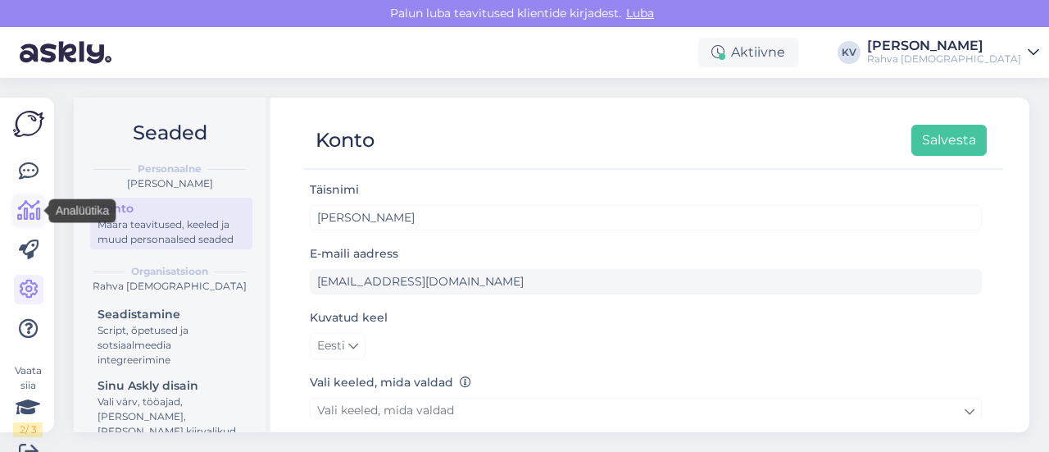
click at [32, 207] on icon at bounding box center [29, 211] width 24 height 20
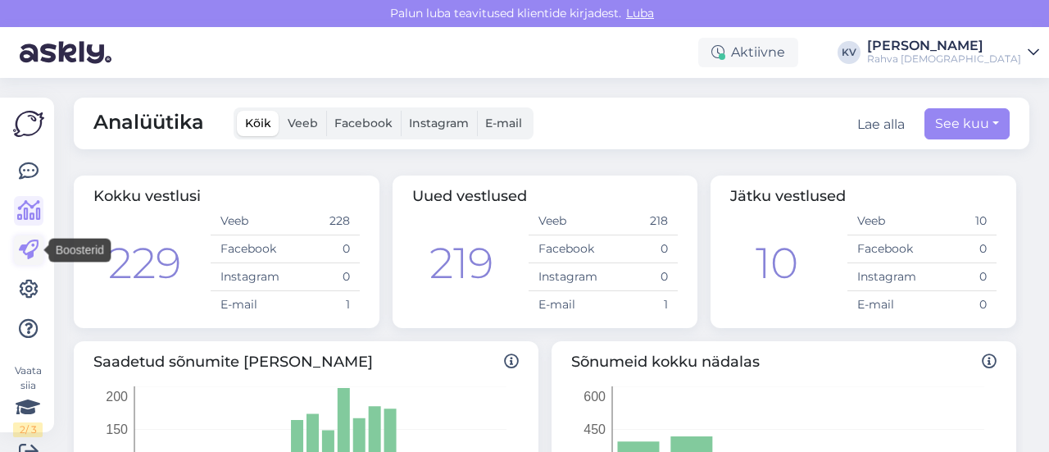
click at [21, 242] on icon at bounding box center [29, 250] width 20 height 20
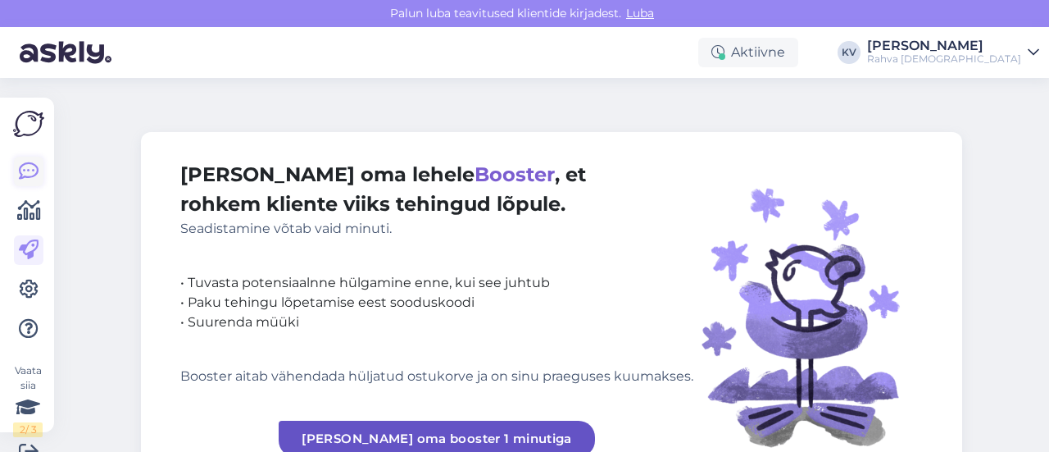
click at [30, 175] on icon at bounding box center [29, 171] width 20 height 20
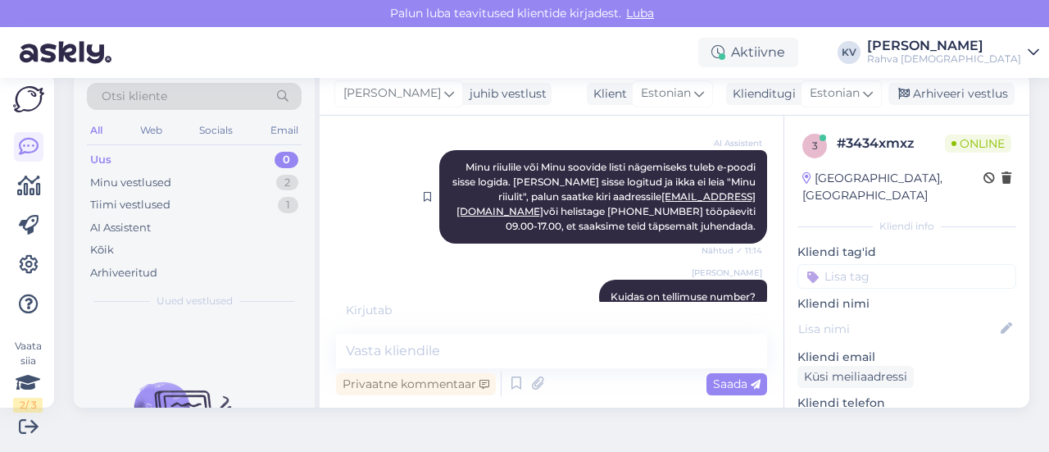
scroll to position [638, 0]
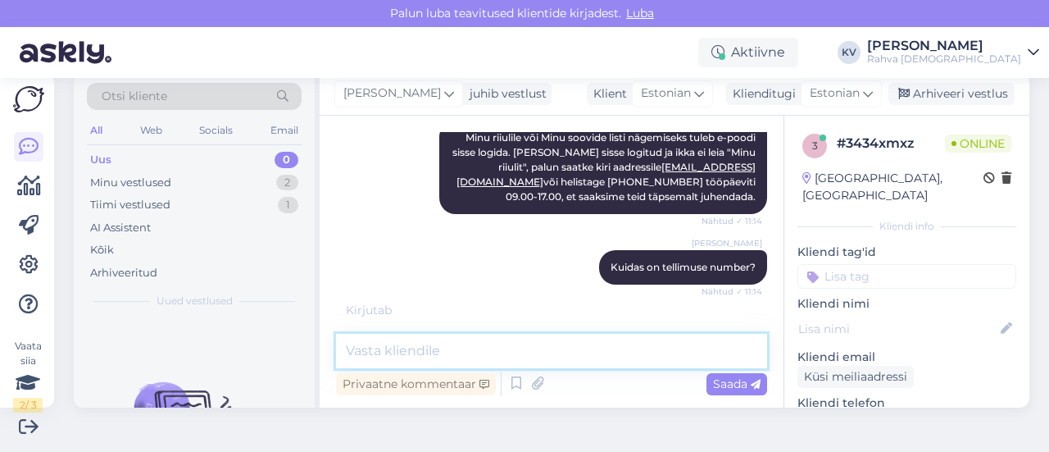
click at [443, 363] on textarea at bounding box center [551, 351] width 431 height 34
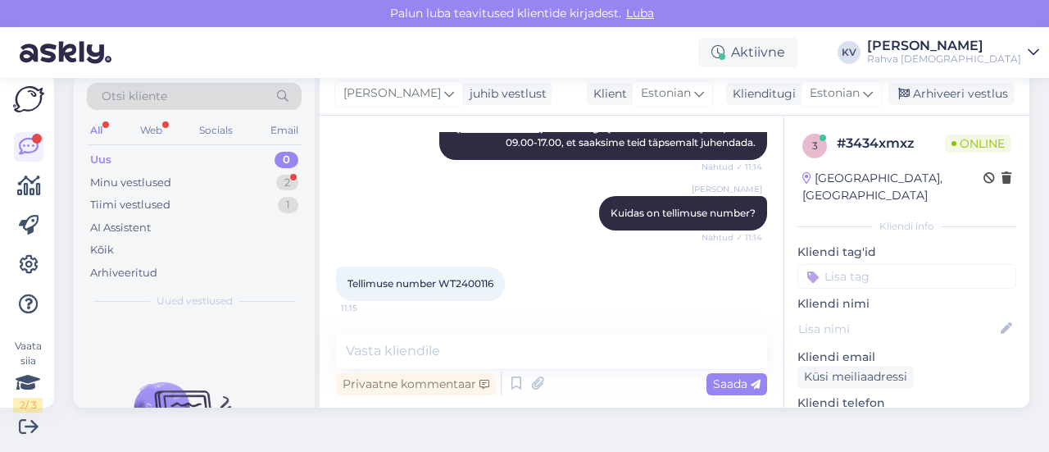
click at [486, 288] on span "Tellimuse number WT2400116" at bounding box center [420, 283] width 146 height 12
copy div "WT2400116 11:15"
click at [447, 343] on textarea at bounding box center [551, 351] width 431 height 34
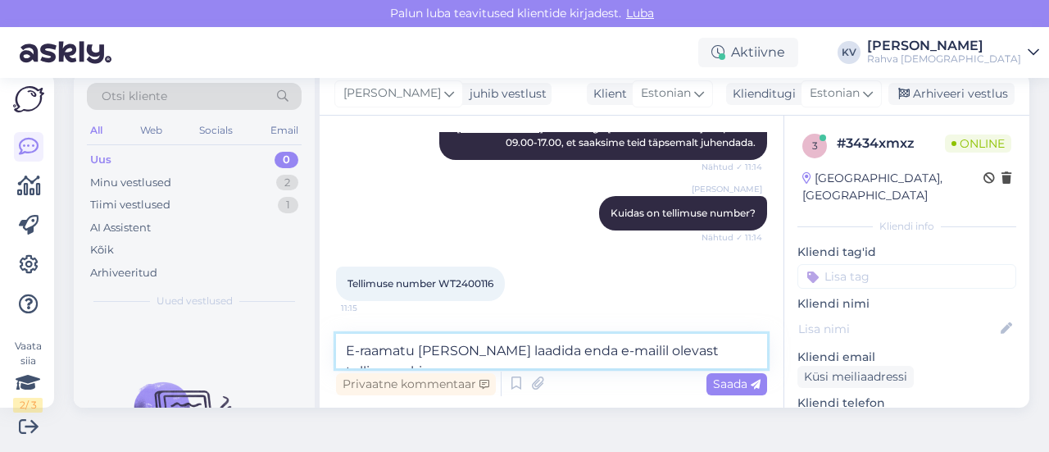
scroll to position [723, 0]
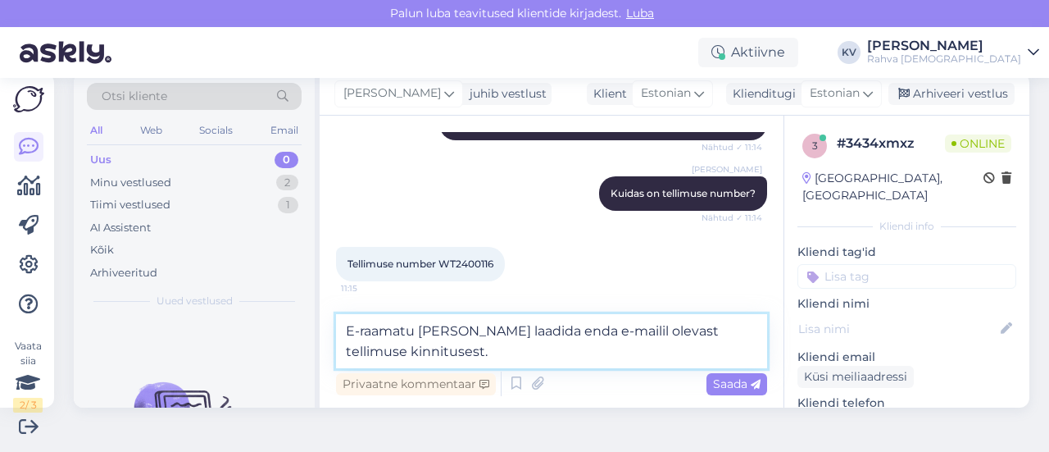
type textarea "E-raamatu [PERSON_NAME] laadida enda e-mailil olevast tellimuse kinnitusest."
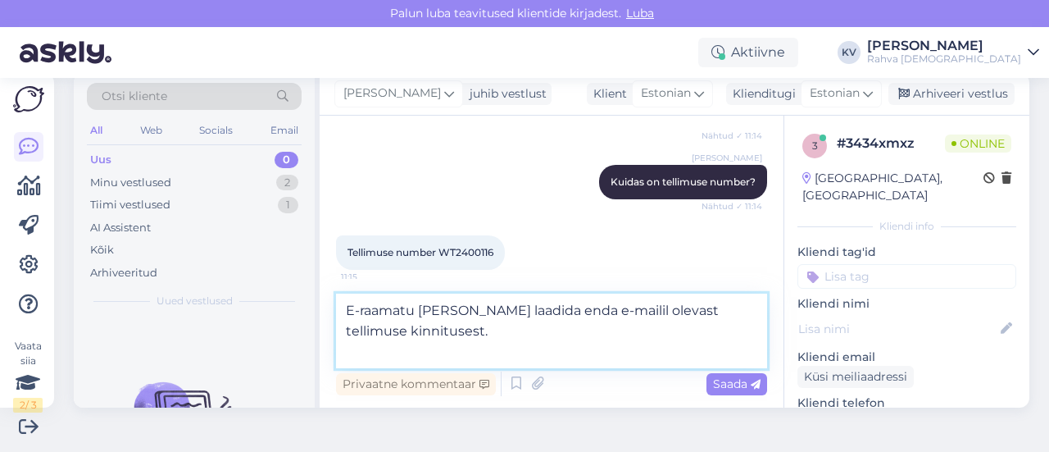
paste textarea
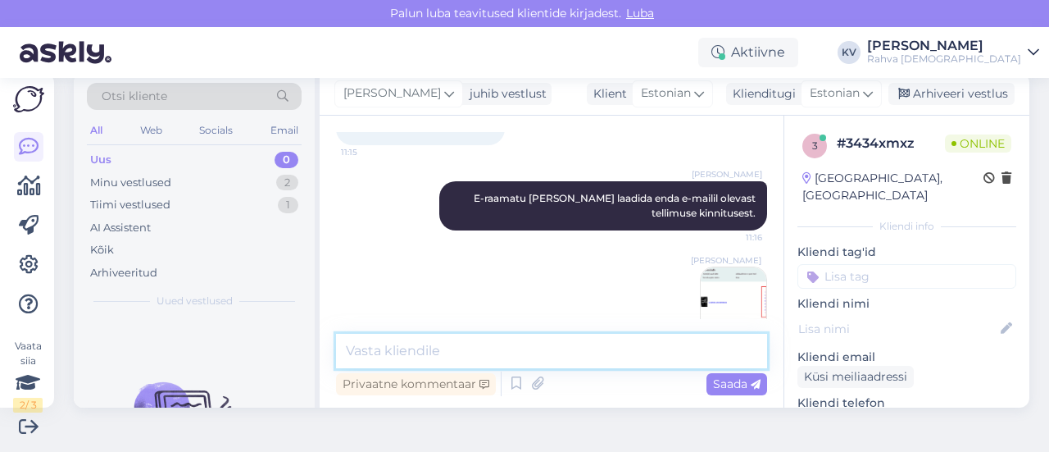
scroll to position [893, 0]
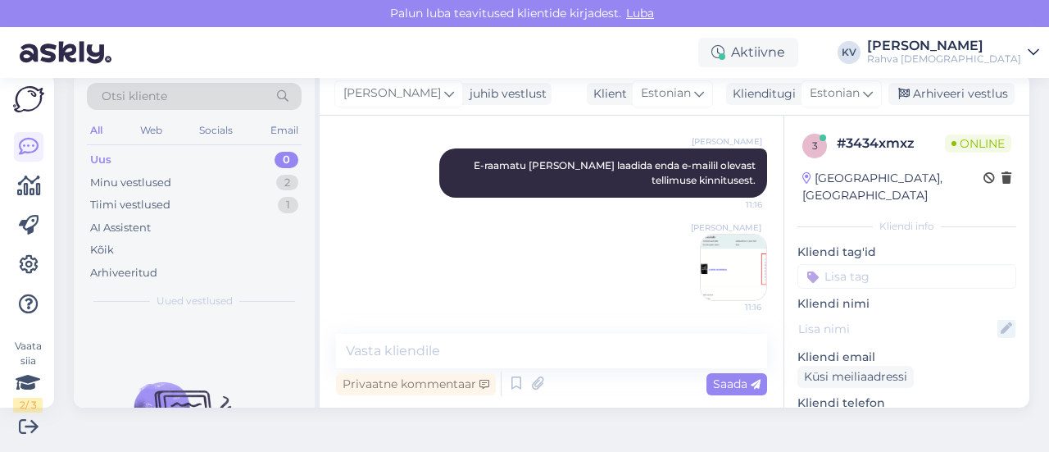
click at [997, 320] on icon at bounding box center [1006, 329] width 18 height 18
paste input "[PERSON_NAME]"
type input "[PERSON_NAME]"
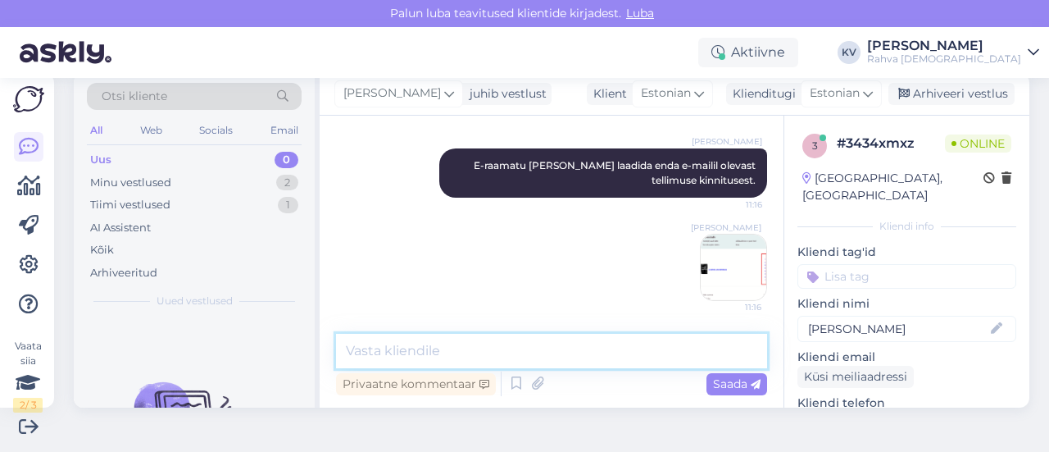
click at [594, 345] on textarea at bounding box center [551, 351] width 431 height 34
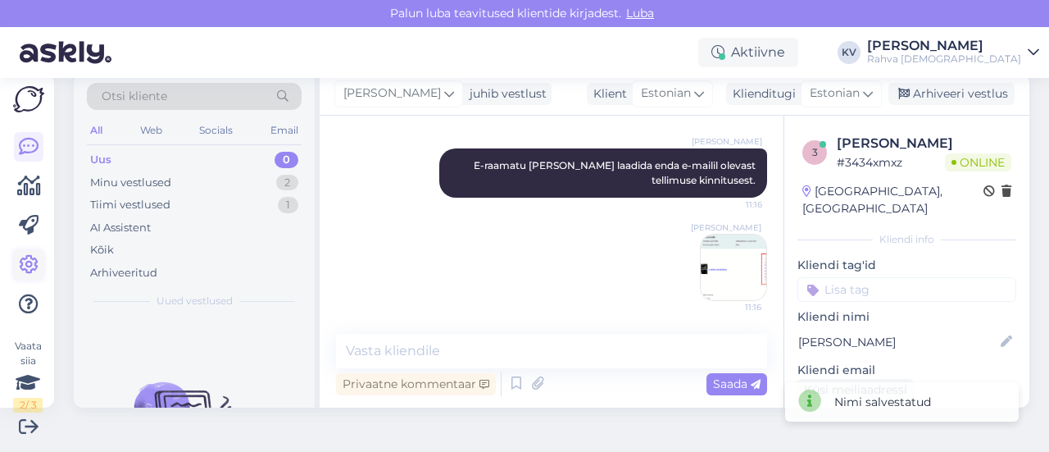
click at [25, 261] on icon at bounding box center [29, 265] width 20 height 20
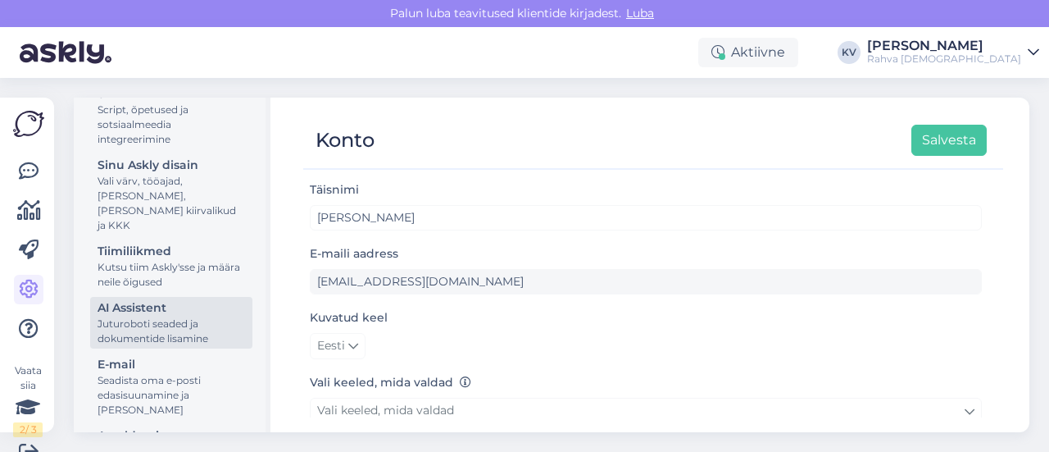
scroll to position [246, 0]
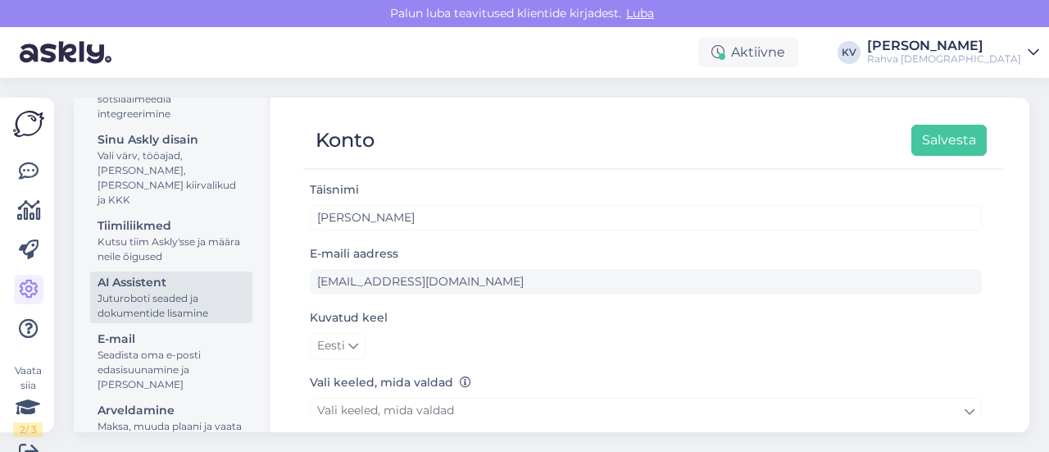
click at [152, 306] on div "Juturoboti seaded ja dokumentide lisamine" at bounding box center [172, 306] width 148 height 30
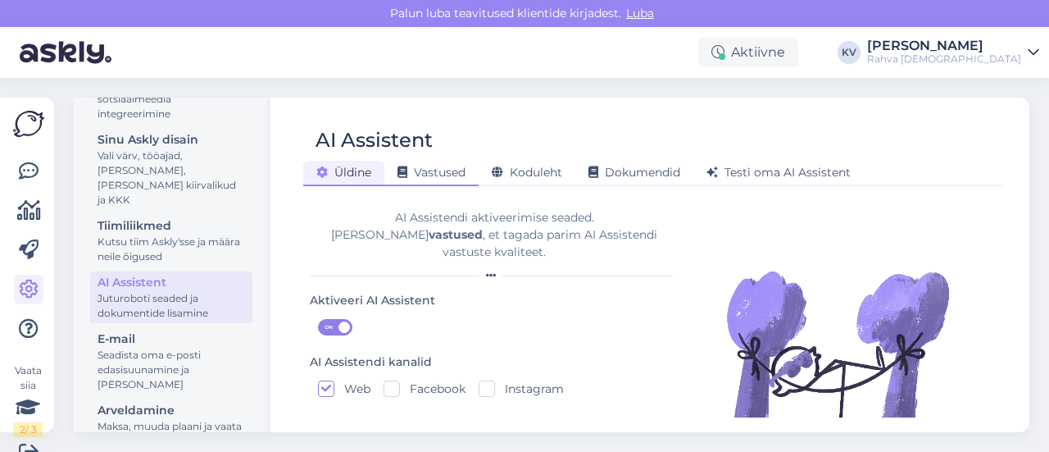
click at [451, 183] on div "Vastused" at bounding box center [431, 173] width 94 height 25
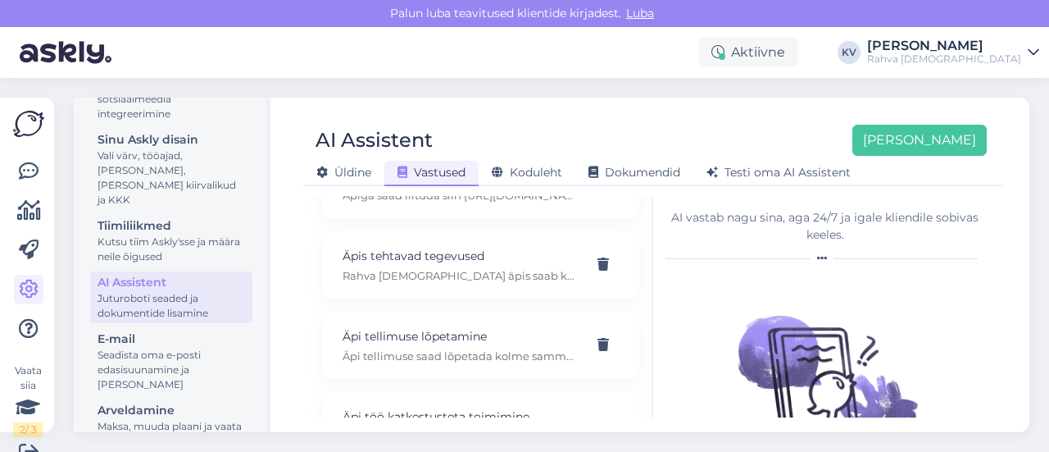
scroll to position [1229, 0]
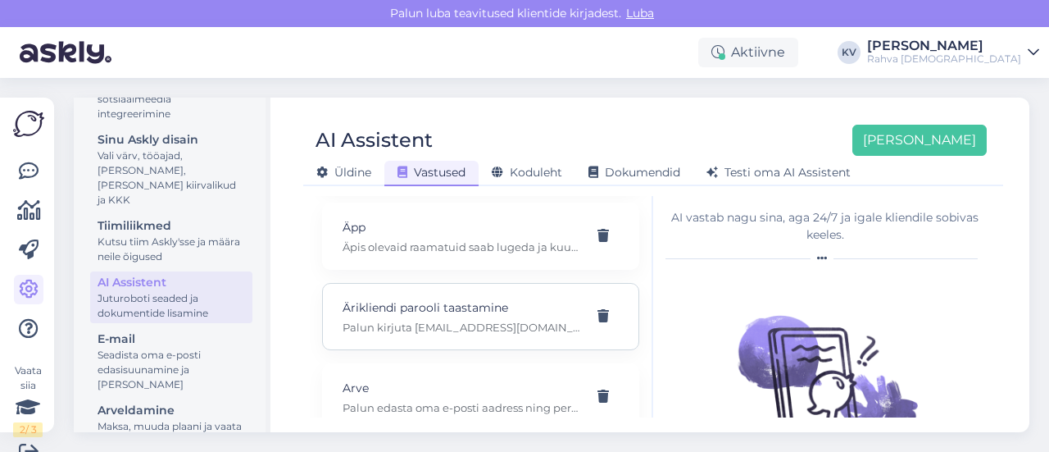
click at [399, 301] on p "Ärikliendi parooli taastamine" at bounding box center [461, 307] width 237 height 18
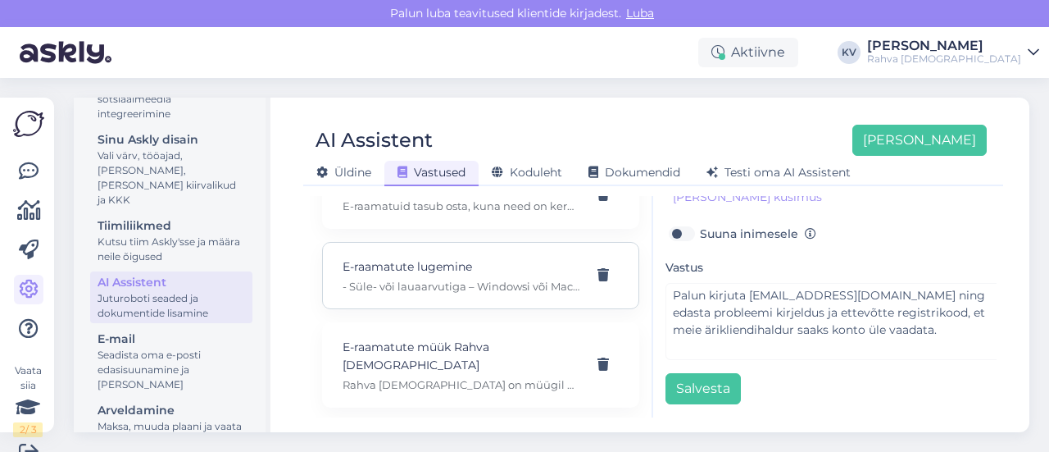
scroll to position [3196, 0]
click at [393, 356] on div "E-raamatute lugemine - Süle- või lauaarvutiga – Windowsi või Maci arvutitega e-…" at bounding box center [461, 357] width 237 height 36
type input "E-raamatute lugemine"
type input "Milliste programmidega saab e-raamatuid lugeda?"
type input "Kuidas lugeda e-raamatuid?"
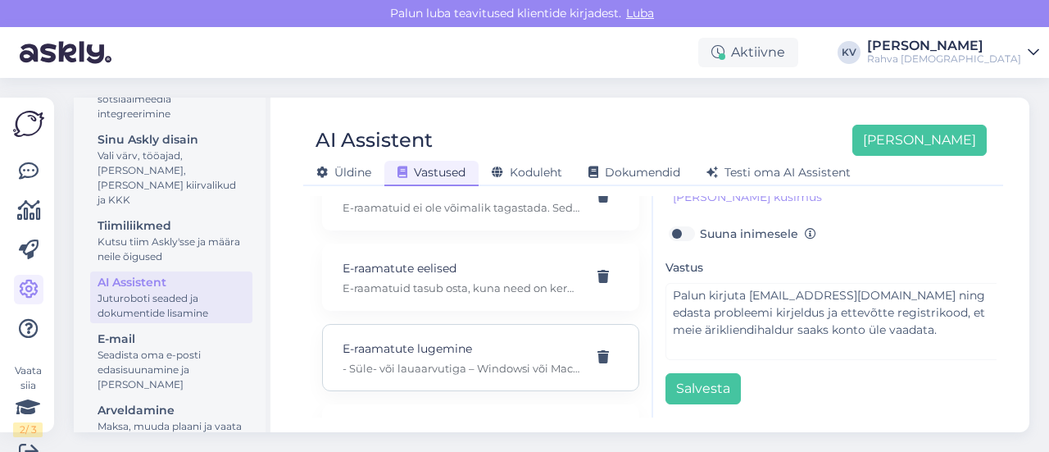
type textarea "- Süle- või lauaarvutiga – Windowsi või Maci arvutitega e-raamatute lugemiseks …"
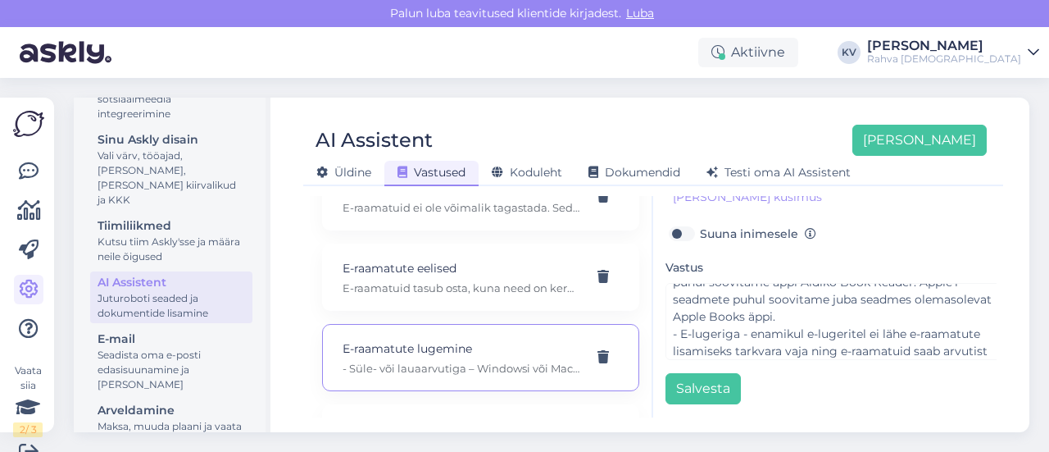
scroll to position [103, 0]
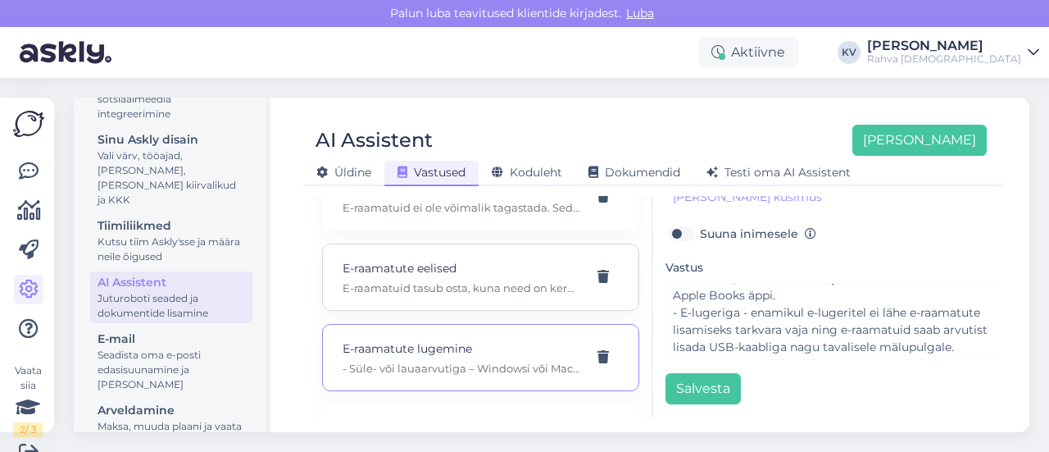
click at [441, 293] on div "E-raamatute eelised E-raamatuid tasub osta, kuna need on kerged, võtavad [PERSO…" at bounding box center [480, 276] width 317 height 67
type input "E-raamatute eelised"
type input "Miks tasub osta e-raamatuid?"
type textarea "E-raamatuid tasub osta, kuna need on kerged, võtavad [PERSON_NAME] ruumi, võima…"
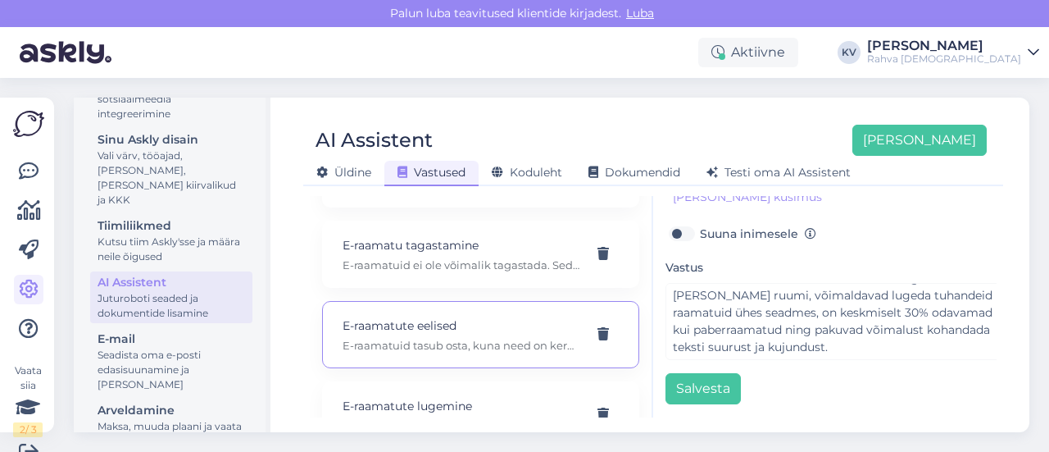
scroll to position [3114, 0]
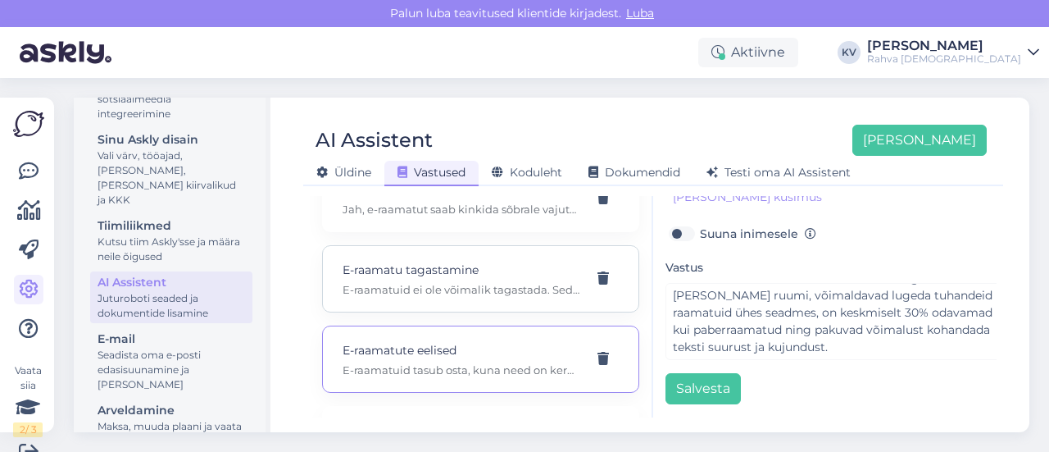
click at [438, 296] on div "E-raamatu tagastamine E-raamatuid ei ole võimalik tagastada. Seda reguleerib võ…" at bounding box center [480, 278] width 317 height 67
type input "E-raamatu tagastamine"
type input "Tellisin kogemata e-raamatu aga ei soovin tagastada."
type textarea "E-raamatuid ei ole võimalik tagastada. Seda reguleerib võlaõigusseadus."
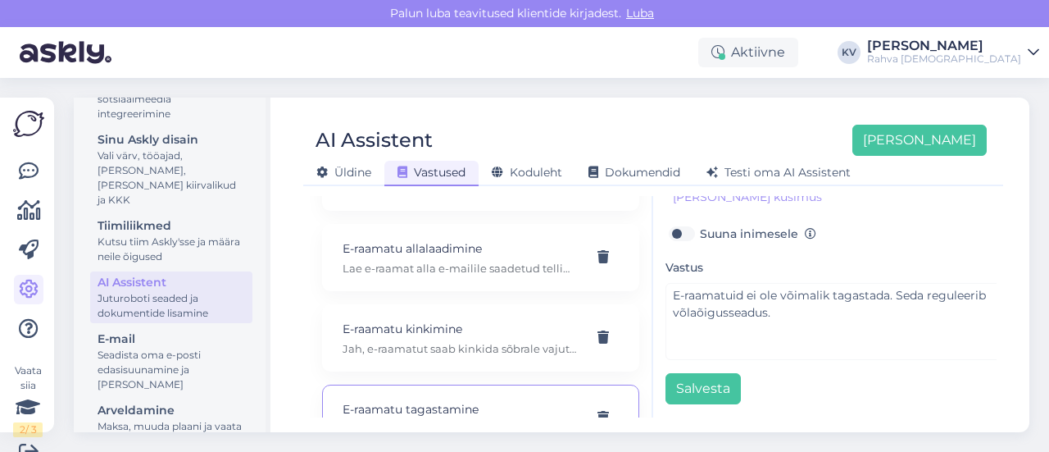
scroll to position [2950, 0]
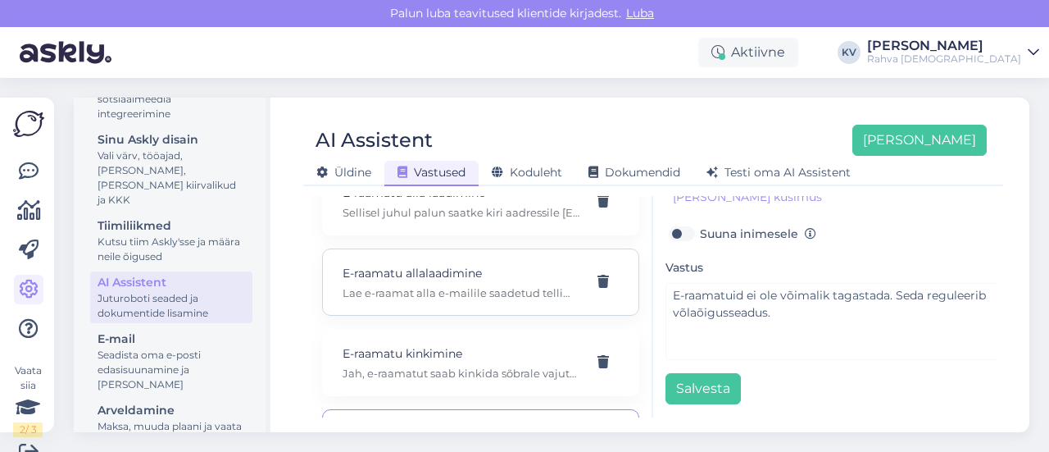
click at [436, 296] on p "Lae e-raamat alla e-mailile saadetud tellimuse kinnitusel olevast lingilt või l…" at bounding box center [461, 292] width 237 height 15
type input "E-raamatu allalaadimine"
type textarea "Lae e-raamat alla e-mailile saadetud tellimuse kinnitusel olevast lingilt või l…"
type input "Kuidas e-raamatut alla laadida?"
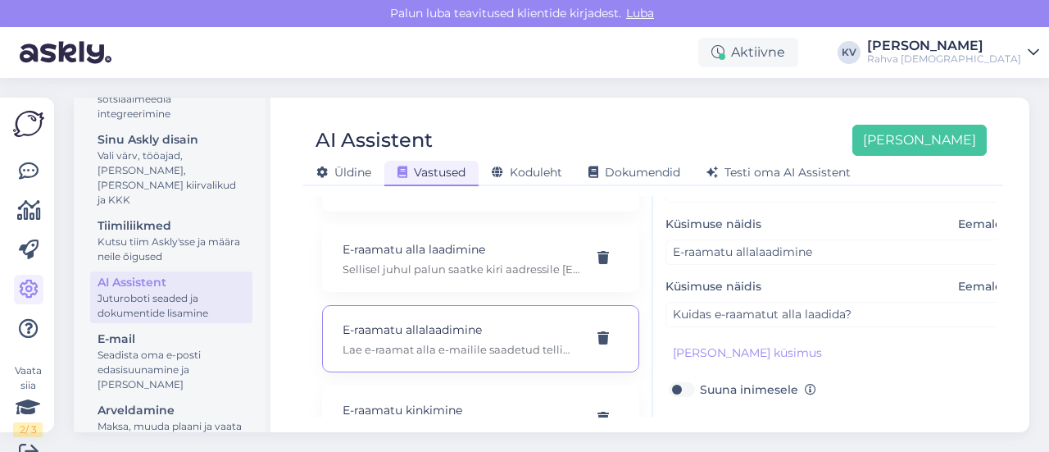
scroll to position [2868, 0]
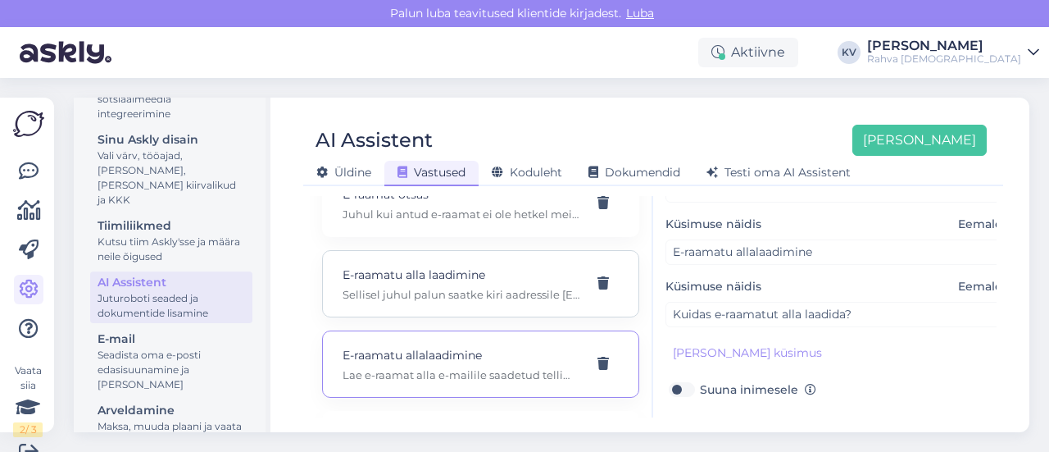
click at [422, 280] on p "E-raamatu alla laadimine" at bounding box center [461, 275] width 237 height 18
type input "E-raamatu alla laadimine"
type input "Mida teha, kui mul ei õnnestu e-raamatut alla [DEMOGRAPHIC_DATA]?"
type textarea "Sellisel juhul palun saatke kiri aadressile [EMAIL_ADDRESS][DOMAIN_NAME] ning l…"
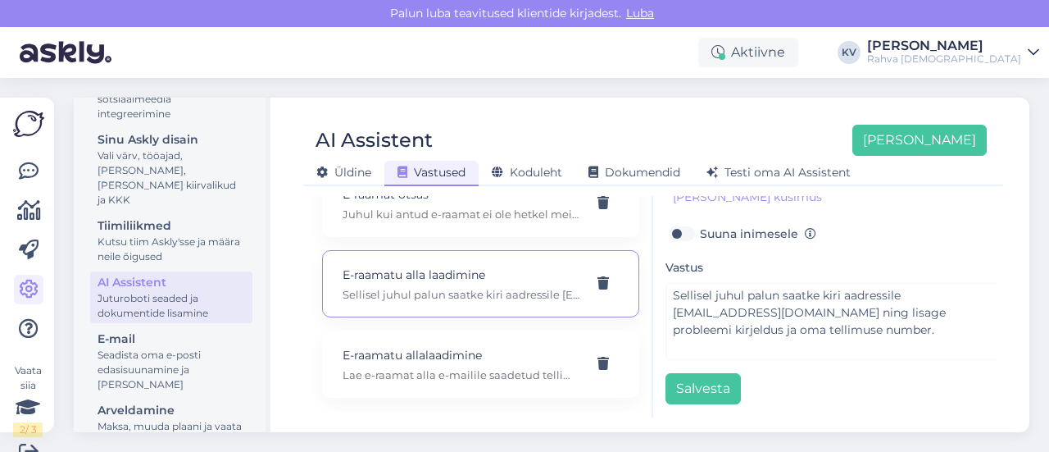
scroll to position [224, 0]
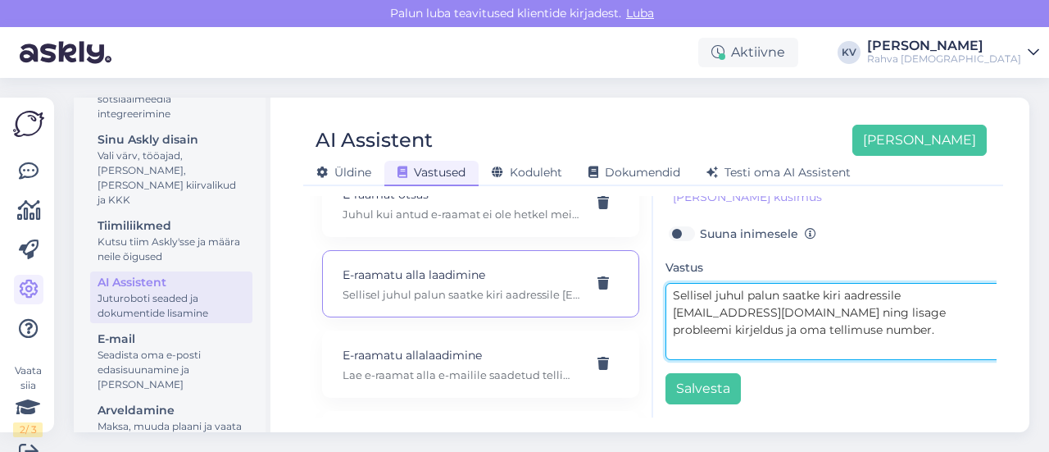
click at [857, 316] on textarea "Sellisel juhul palun saatke kiri aadressile [EMAIL_ADDRESS][DOMAIN_NAME] ning l…" at bounding box center [837, 321] width 344 height 77
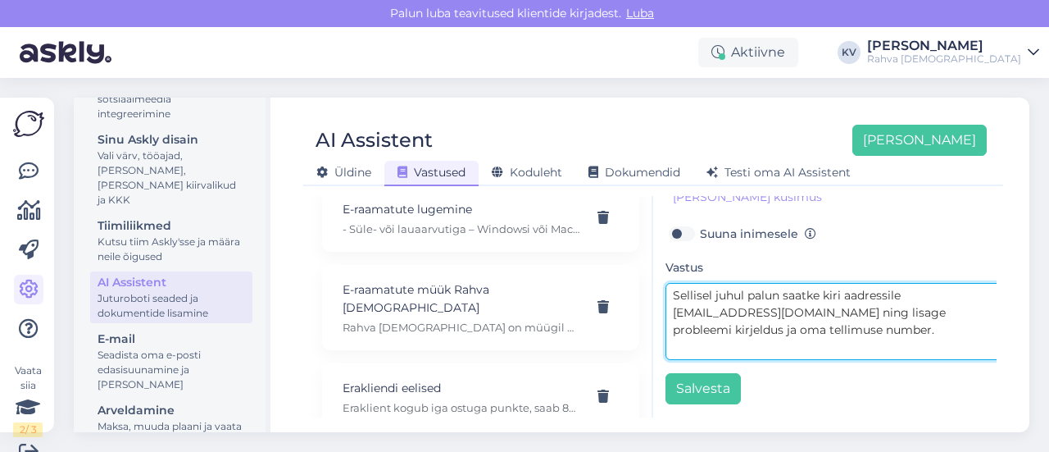
scroll to position [3360, 0]
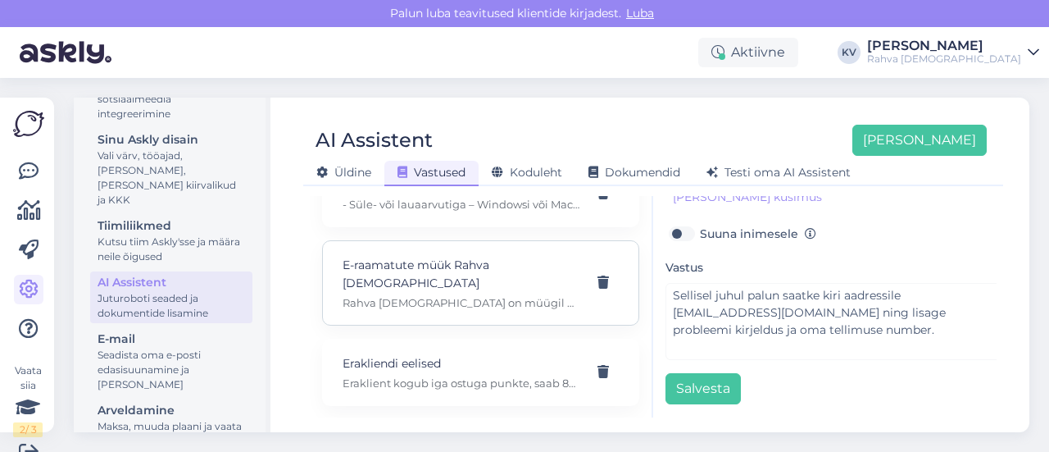
click at [420, 293] on div "E-raamatute müük Rahva [DEMOGRAPHIC_DATA] Rahva [DEMOGRAPHIC_DATA] on müügil ül…" at bounding box center [480, 282] width 317 height 85
type input "E-raamatute müük Rahva [DEMOGRAPHIC_DATA]"
type input "[PERSON_NAME] saab osta e-raamatuid?"
type textarea "Rahva [DEMOGRAPHIC_DATA] on müügil üle 3000 eesti- ja ingliskeelse e-raamatu ni…"
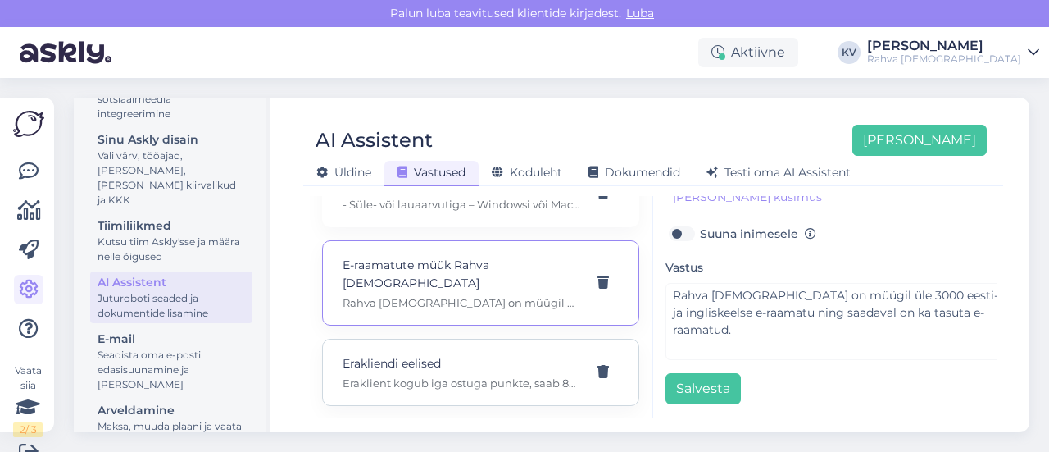
click at [399, 354] on p "Erakliendi eelised" at bounding box center [461, 363] width 237 height 18
type input "Erakliendi eelised"
type input "Milliseid eeliseid saab Rahva [DEMOGRAPHIC_DATA] eraklient?"
type textarea "Eraklient kogub iga ostuga punkte, saab 80 punkti täitumisel 5 € lojaalsusvautš…"
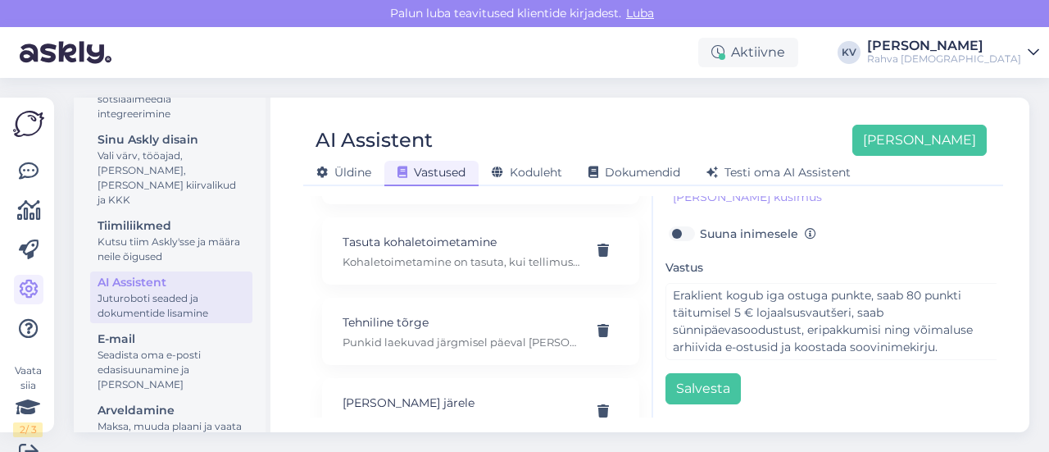
scroll to position [12703, 0]
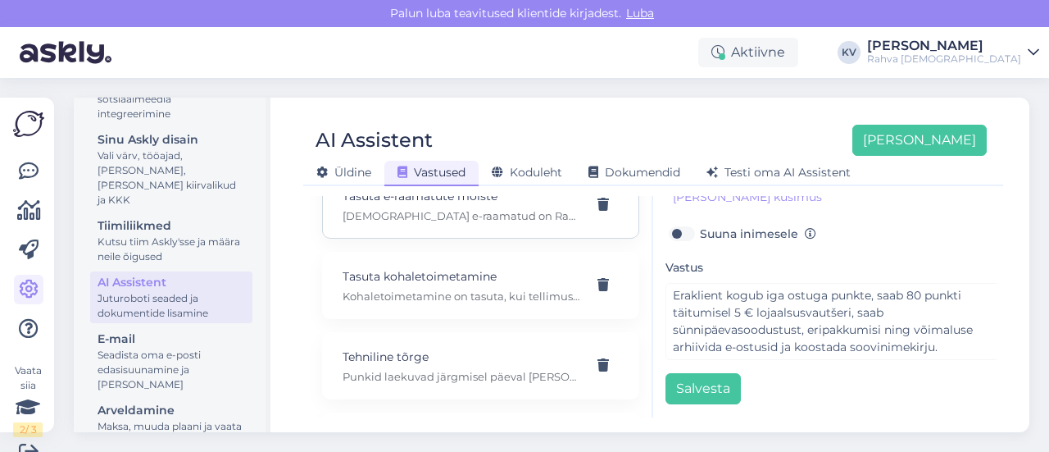
click at [419, 223] on div "Tasuta e-raamatute mõiste Tasuta e-raamatud on Rahva [DEMOGRAPHIC_DATA] poolt p…" at bounding box center [461, 205] width 237 height 36
type input "Tasuta e-raamatute mõiste"
type input "Mis on tasuta e-raamatud?"
type textarea "[DEMOGRAPHIC_DATA] e-raamatud on Rahva [DEMOGRAPHIC_DATA] poolt pakutavad raama…"
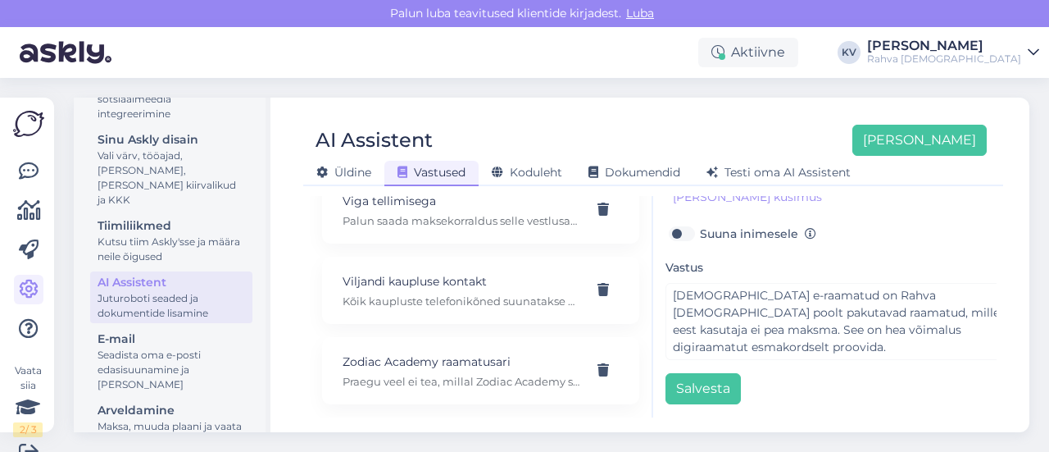
scroll to position [14352, 0]
click at [15, 168] on link at bounding box center [29, 172] width 30 height 30
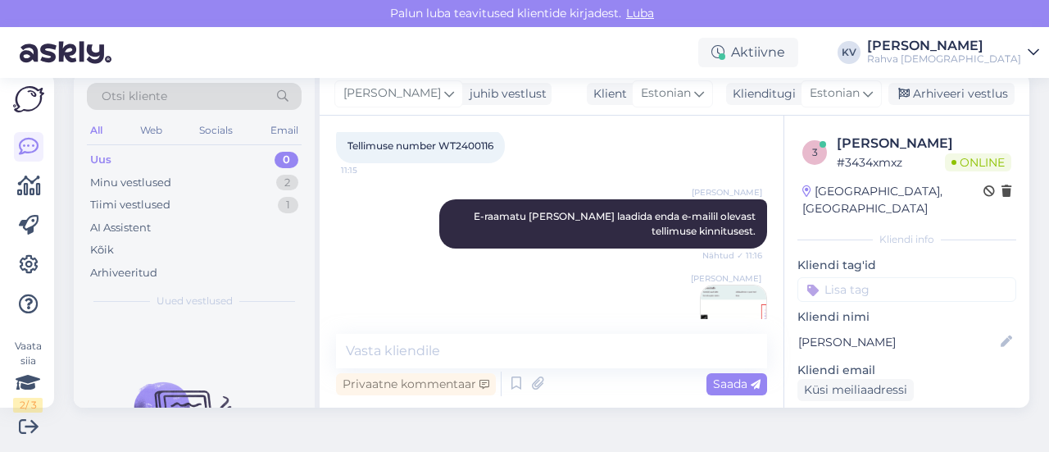
scroll to position [893, 0]
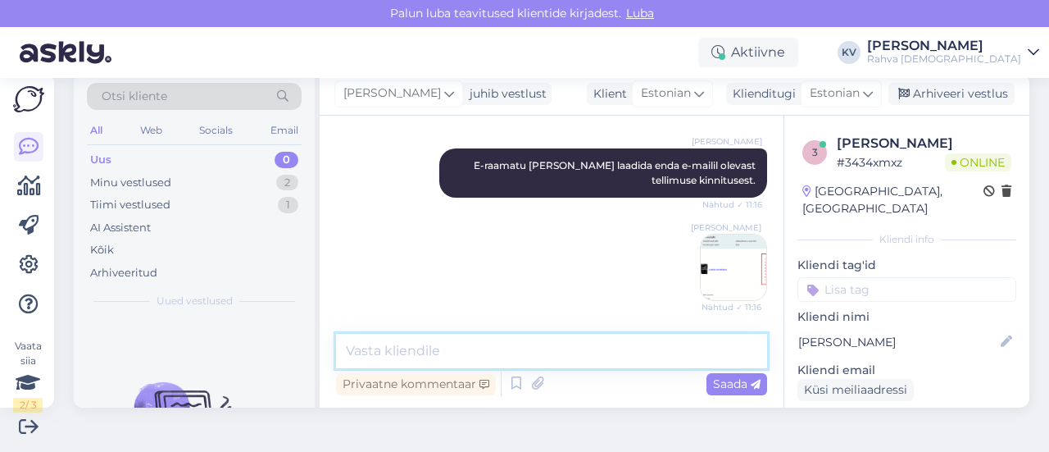
click at [453, 347] on textarea at bounding box center [551, 351] width 431 height 34
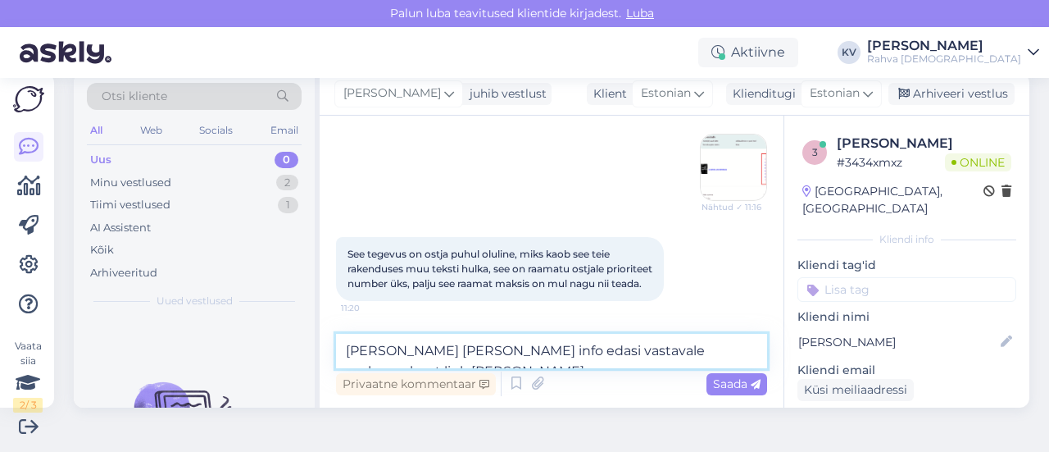
scroll to position [1026, 0]
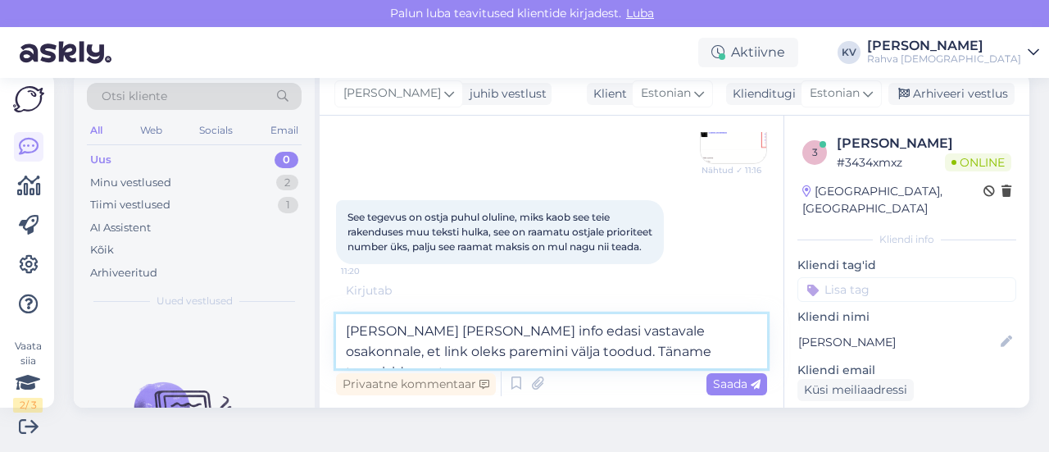
type textarea "[PERSON_NAME] [PERSON_NAME] info edasi vastavale osakonnale, et link oleks pare…"
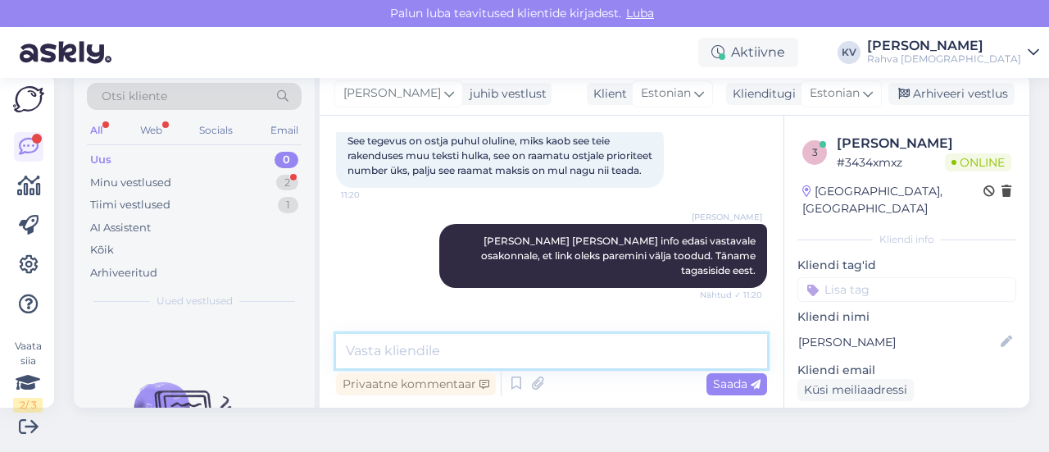
scroll to position [1179, 0]
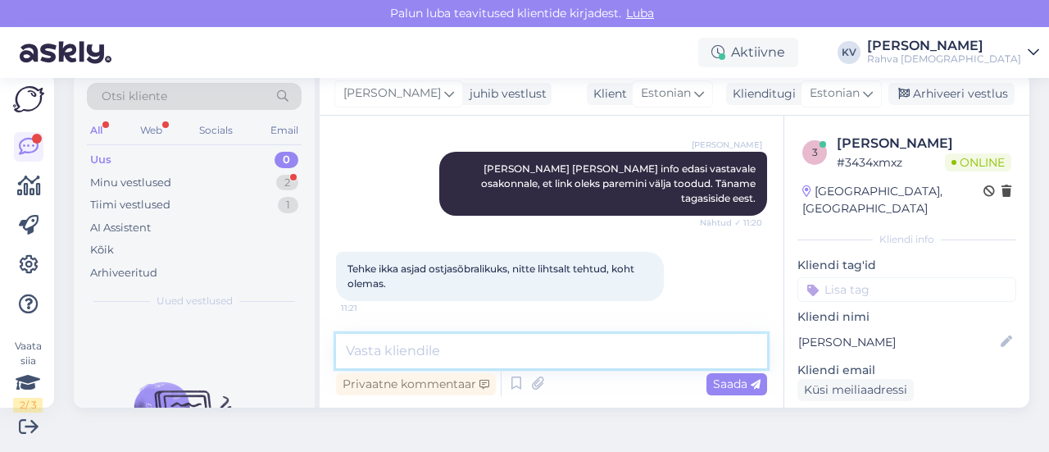
click at [487, 350] on textarea at bounding box center [551, 351] width 431 height 34
click at [492, 351] on textarea at bounding box center [551, 351] width 431 height 34
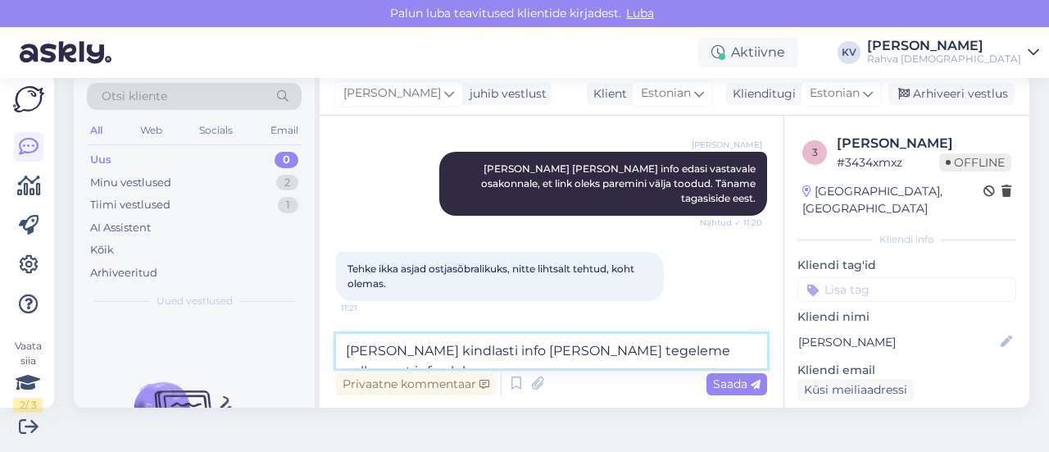
scroll to position [1197, 0]
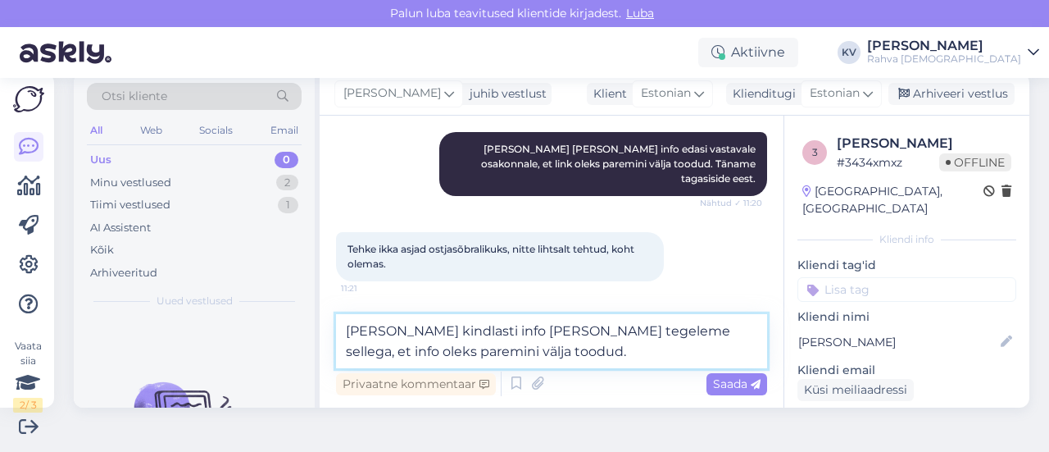
type textarea "[PERSON_NAME] kindlasti info [PERSON_NAME] tegeleme sellega, et info oleks pare…"
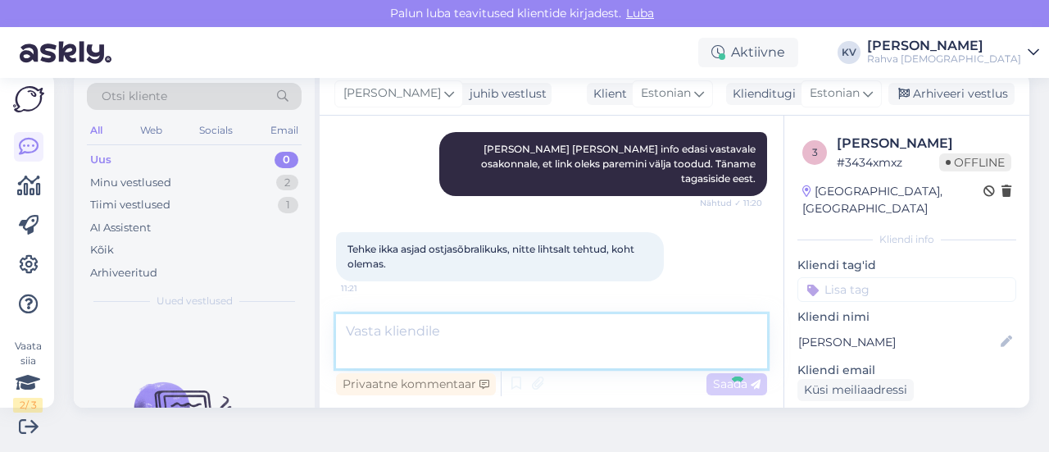
scroll to position [1264, 0]
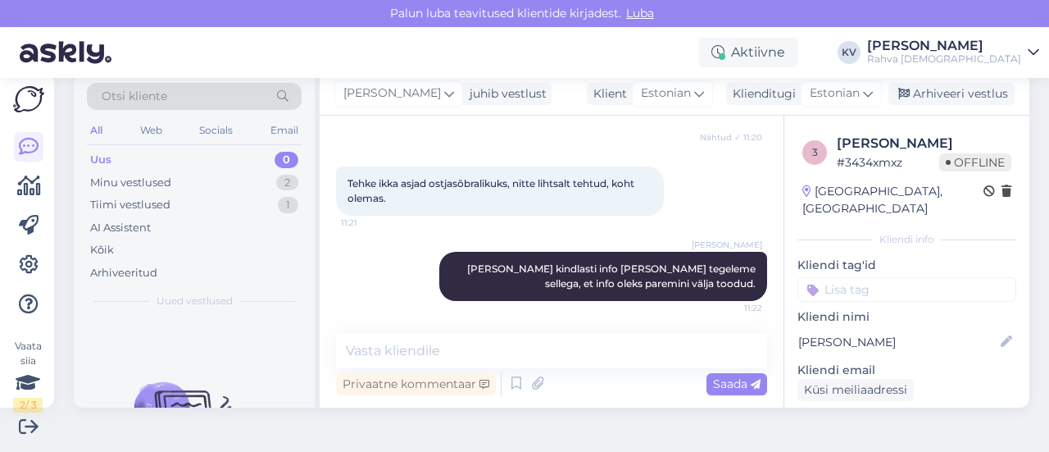
click at [915, 277] on input at bounding box center [906, 289] width 219 height 25
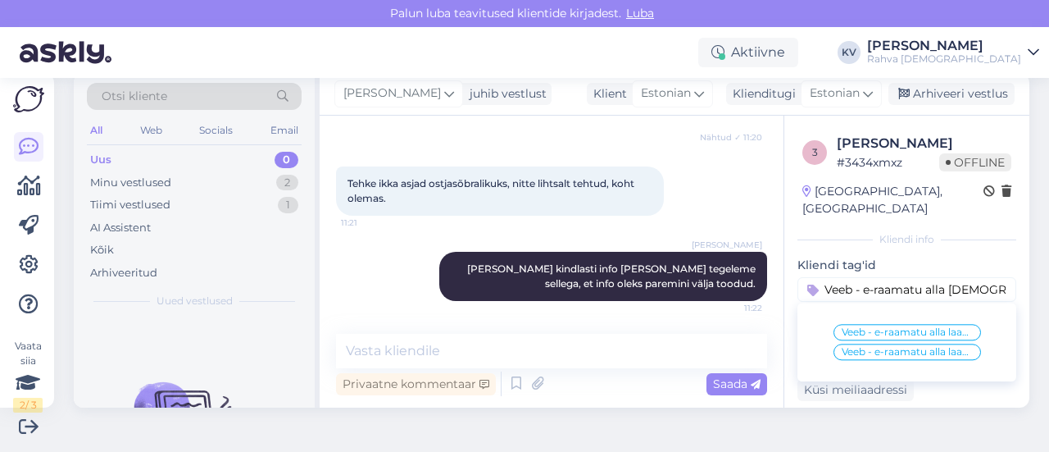
type input "Veeb - e-raamatu alla laadimine"
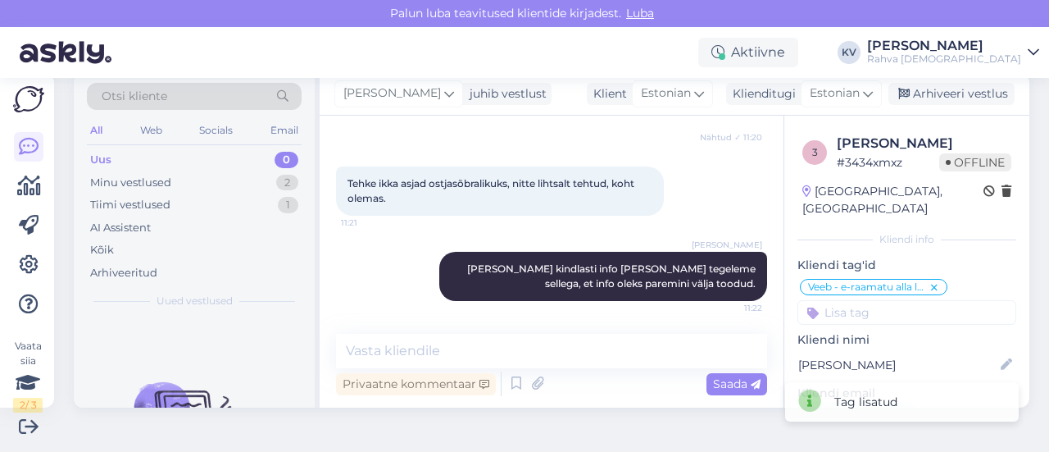
click at [830, 300] on input at bounding box center [906, 312] width 219 height 25
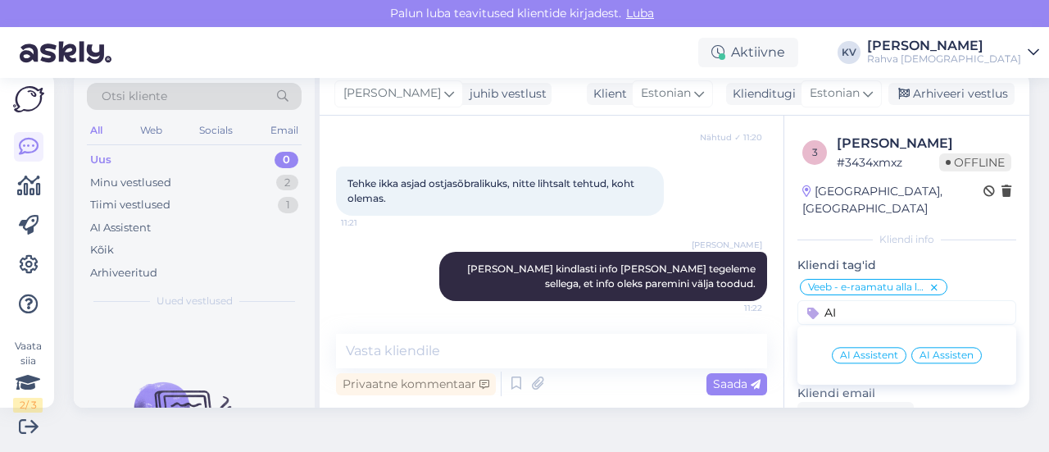
click at [830, 300] on input "AI" at bounding box center [906, 312] width 219 height 25
type input "A"
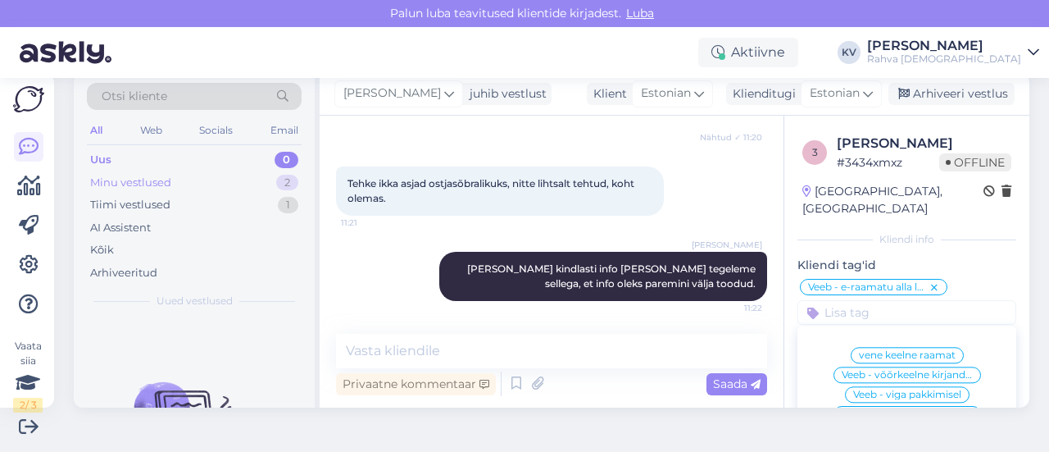
click at [198, 182] on div "Minu vestlused 2" at bounding box center [194, 182] width 215 height 23
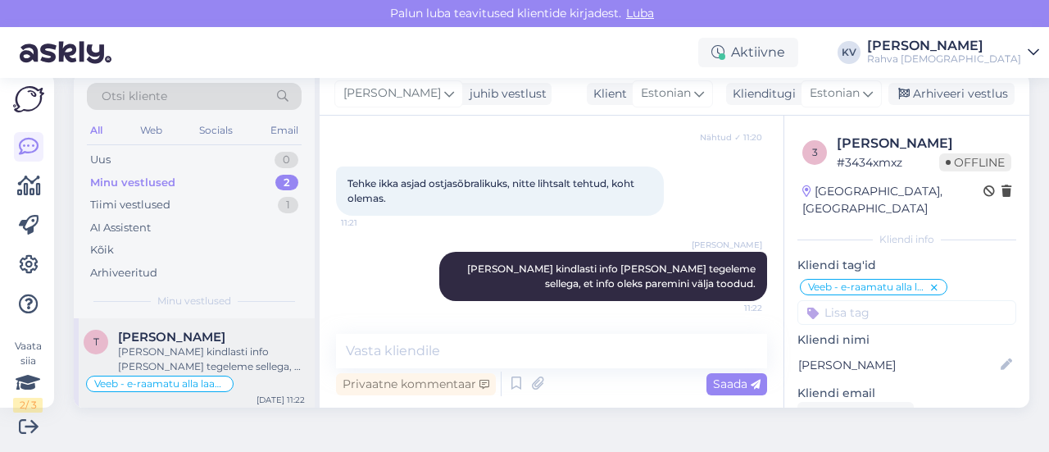
scroll to position [61, 0]
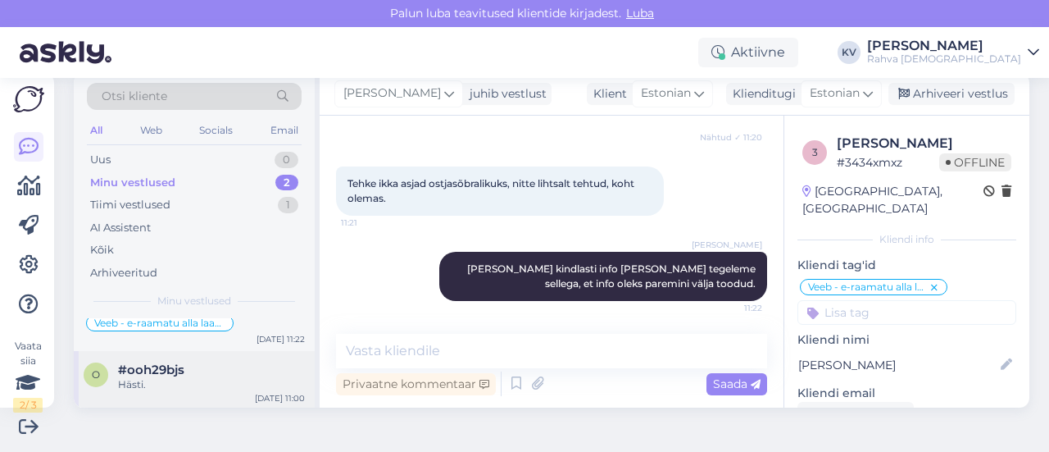
click at [175, 372] on span "#ooh29bjs" at bounding box center [151, 369] width 66 height 15
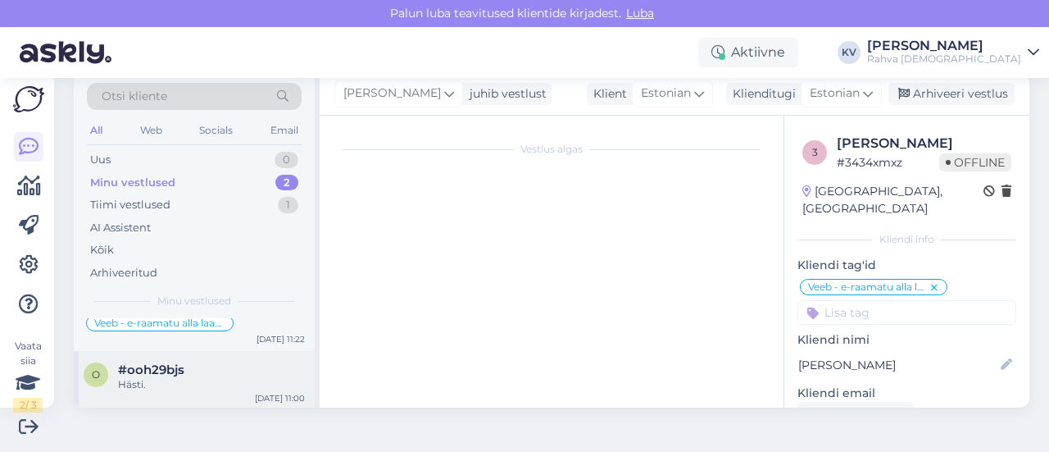
scroll to position [609, 0]
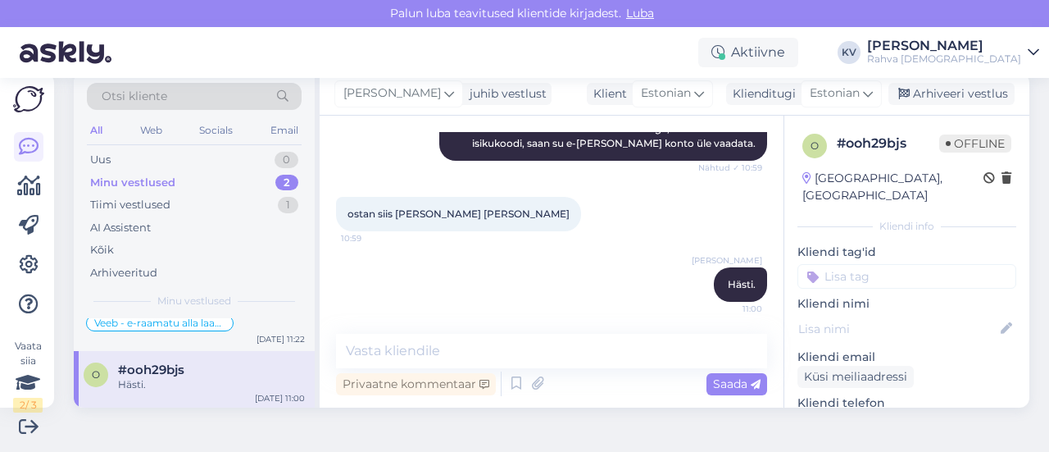
click at [862, 264] on input at bounding box center [906, 276] width 219 height 25
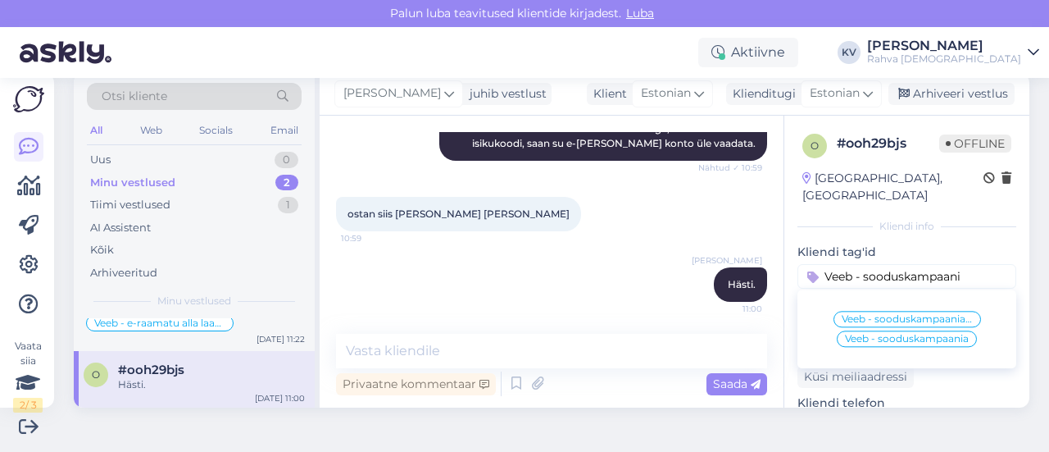
type input "Veeb - sooduskampaania"
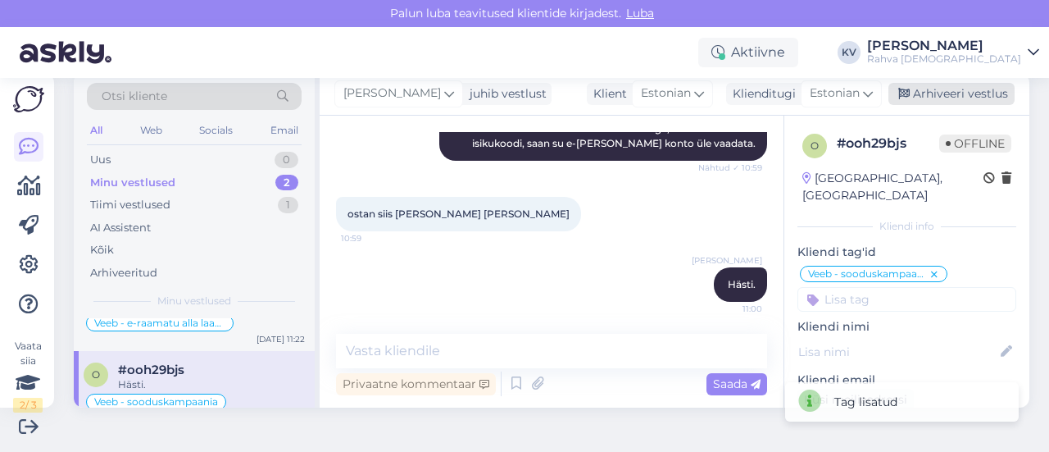
click at [956, 94] on div "Arhiveeri vestlus" at bounding box center [951, 94] width 126 height 22
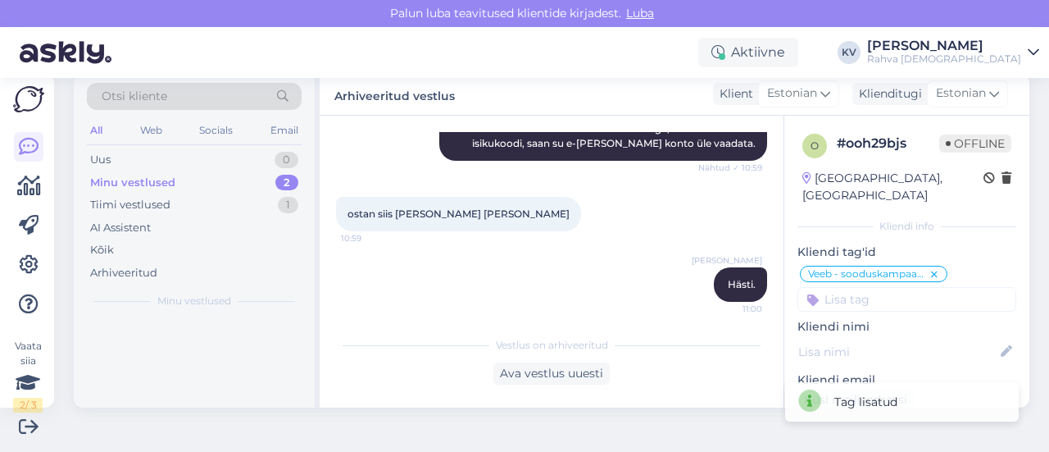
scroll to position [0, 0]
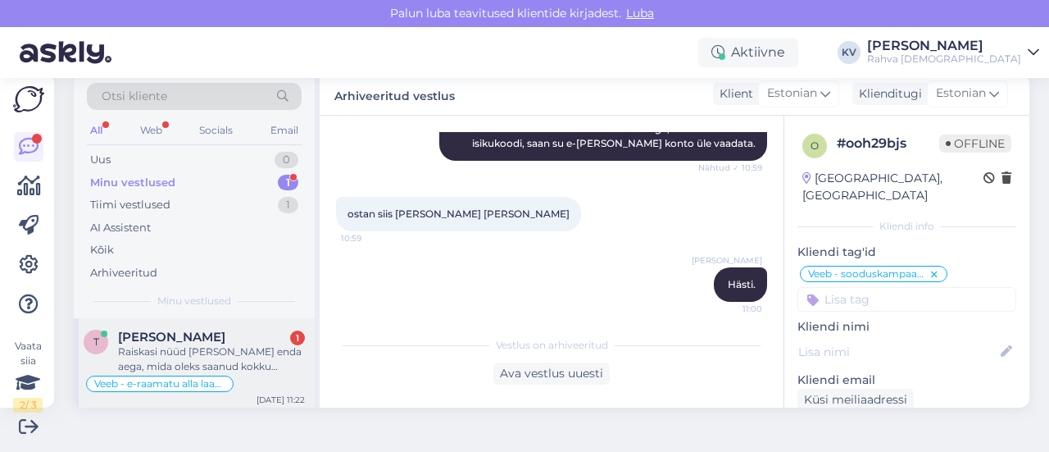
click at [204, 334] on div "[PERSON_NAME] 1" at bounding box center [211, 336] width 187 height 15
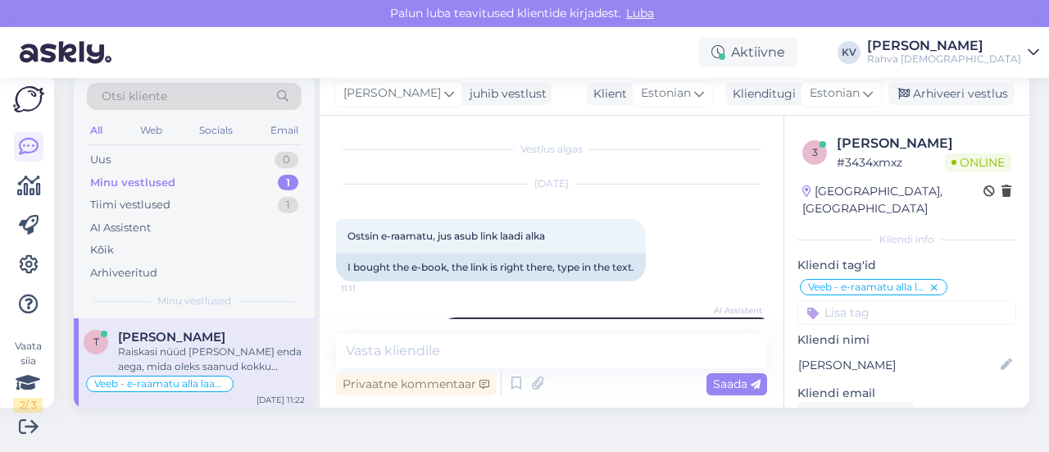
scroll to position [1349, 0]
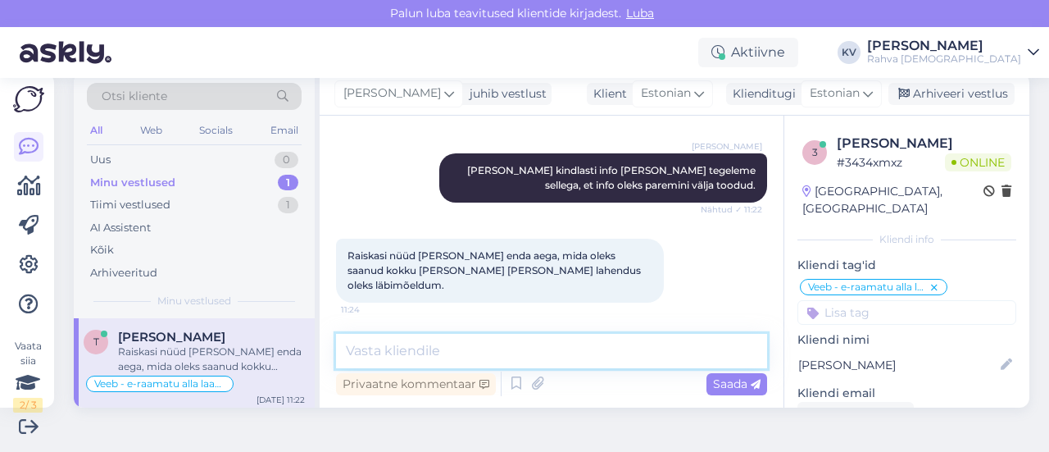
click at [438, 343] on textarea at bounding box center [551, 351] width 431 height 34
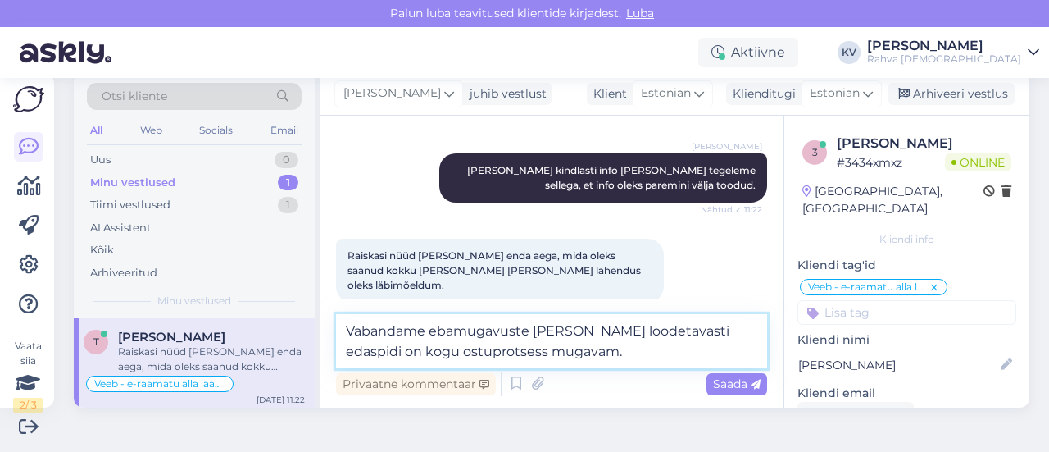
type textarea "Vabandame ebamugavuste [PERSON_NAME] loodetavasti edaspidi on kogu ostuprotsess…"
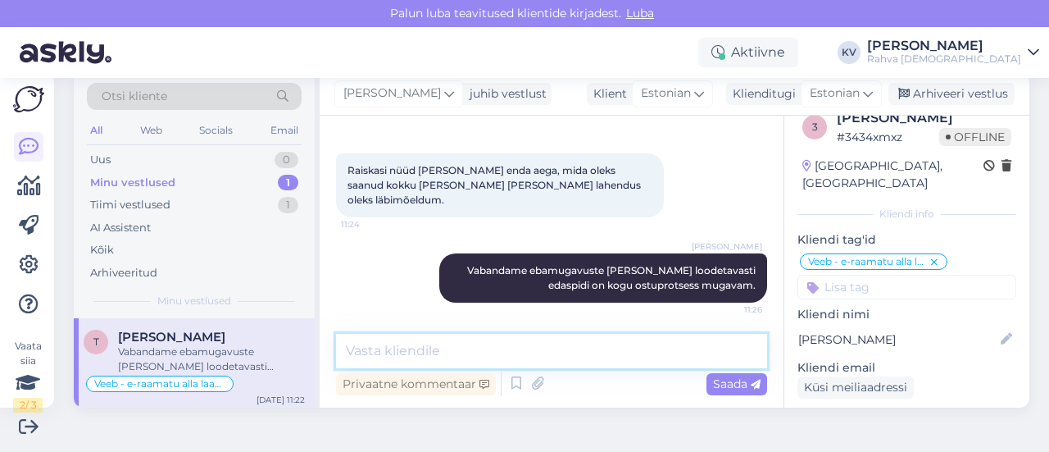
scroll to position [0, 0]
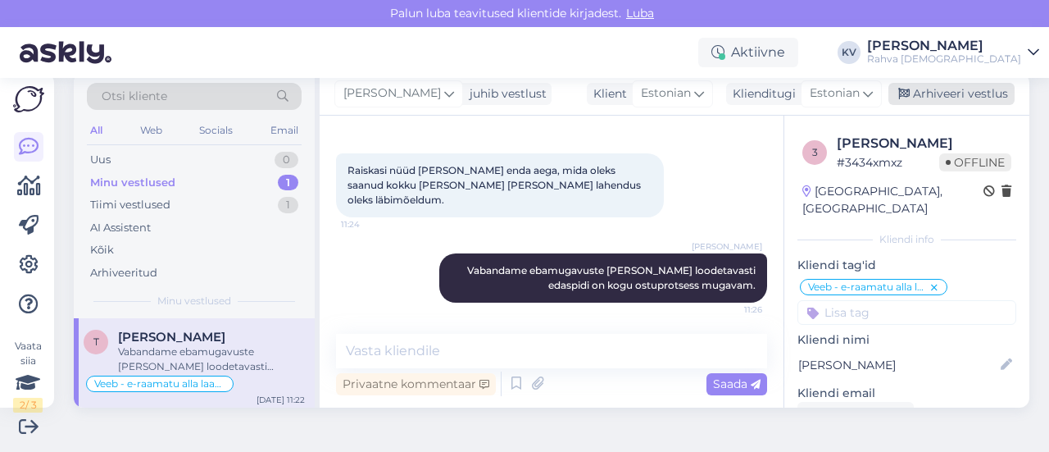
click at [941, 98] on div "Arhiveeri vestlus" at bounding box center [951, 94] width 126 height 22
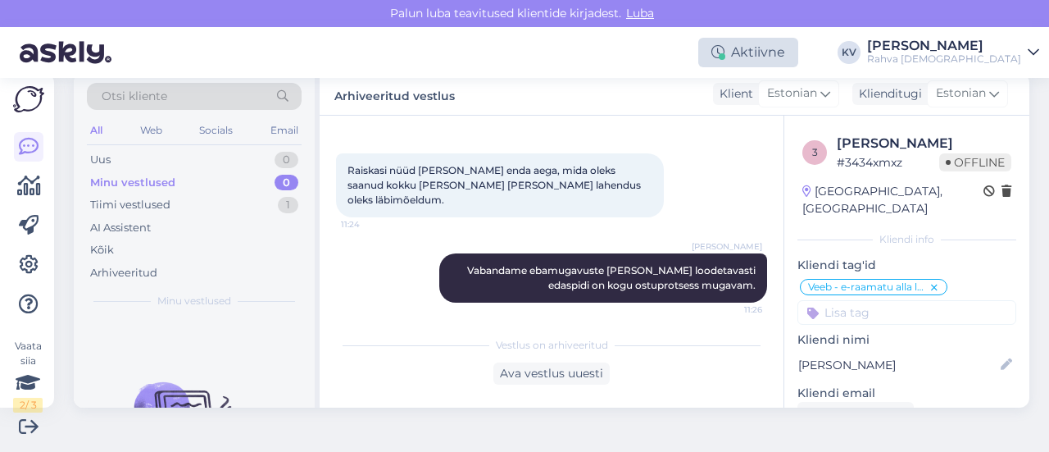
click at [797, 54] on div "Aktiivne" at bounding box center [748, 53] width 100 height 30
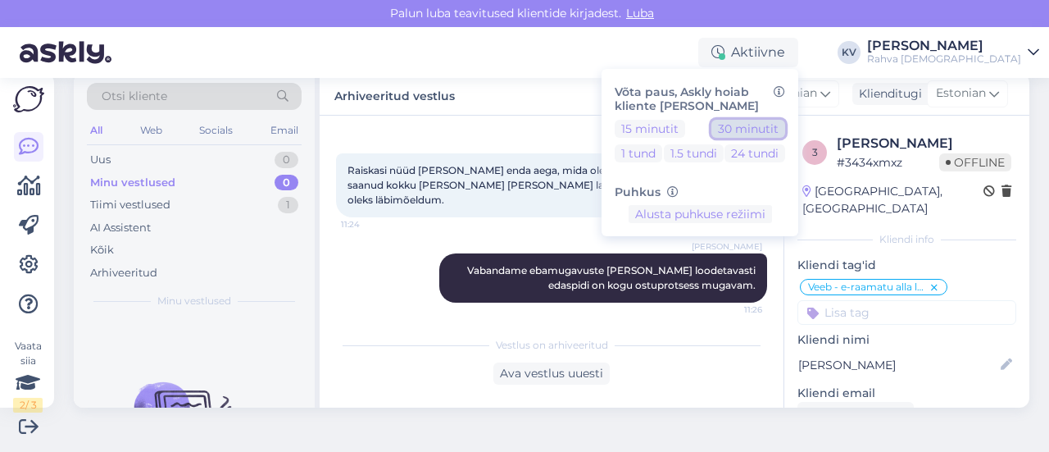
click at [775, 126] on button "30 minutit" at bounding box center [748, 129] width 74 height 18
